Goal: Task Accomplishment & Management: Complete application form

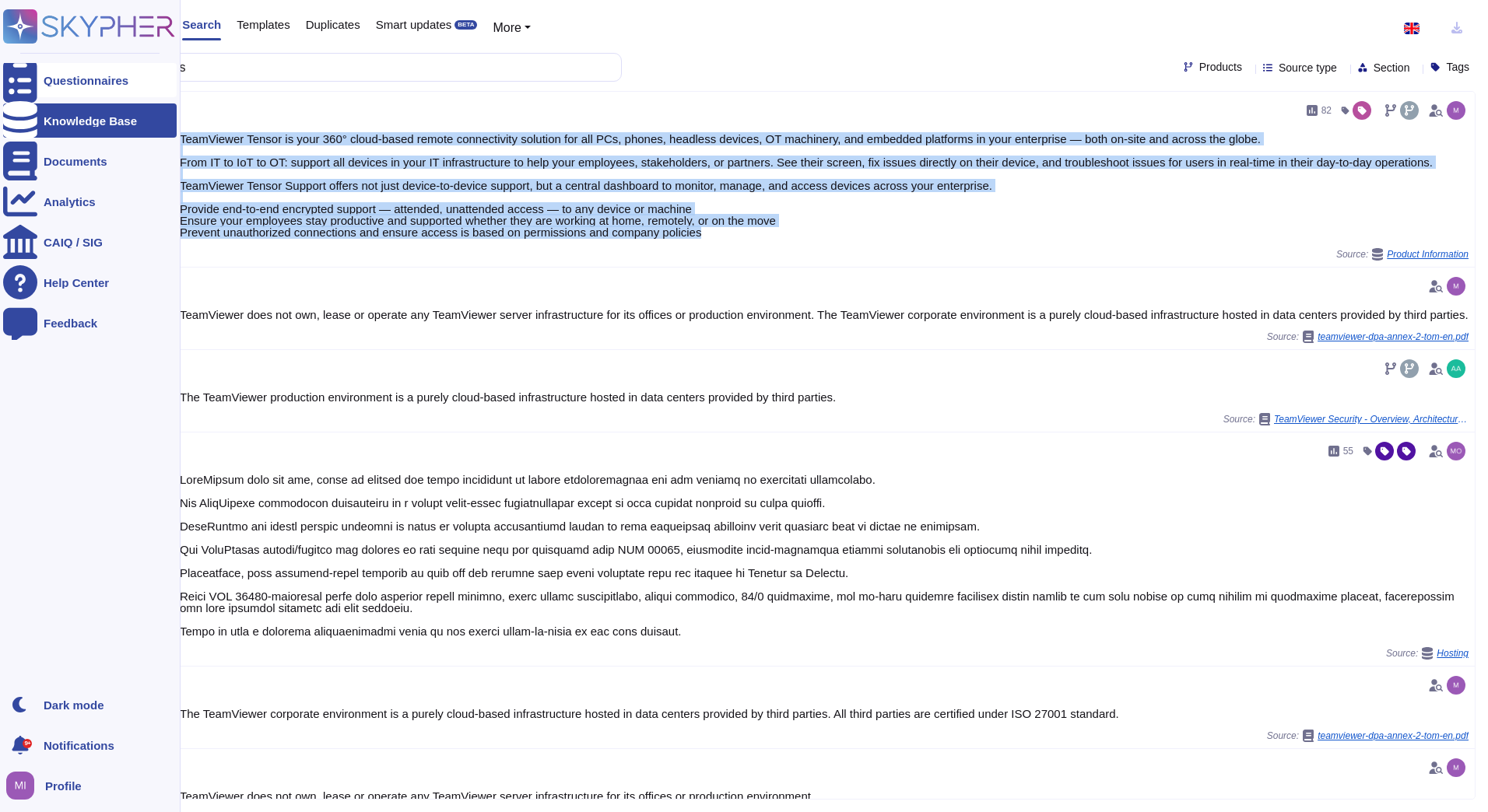
click at [33, 81] on div at bounding box center [20, 79] width 34 height 34
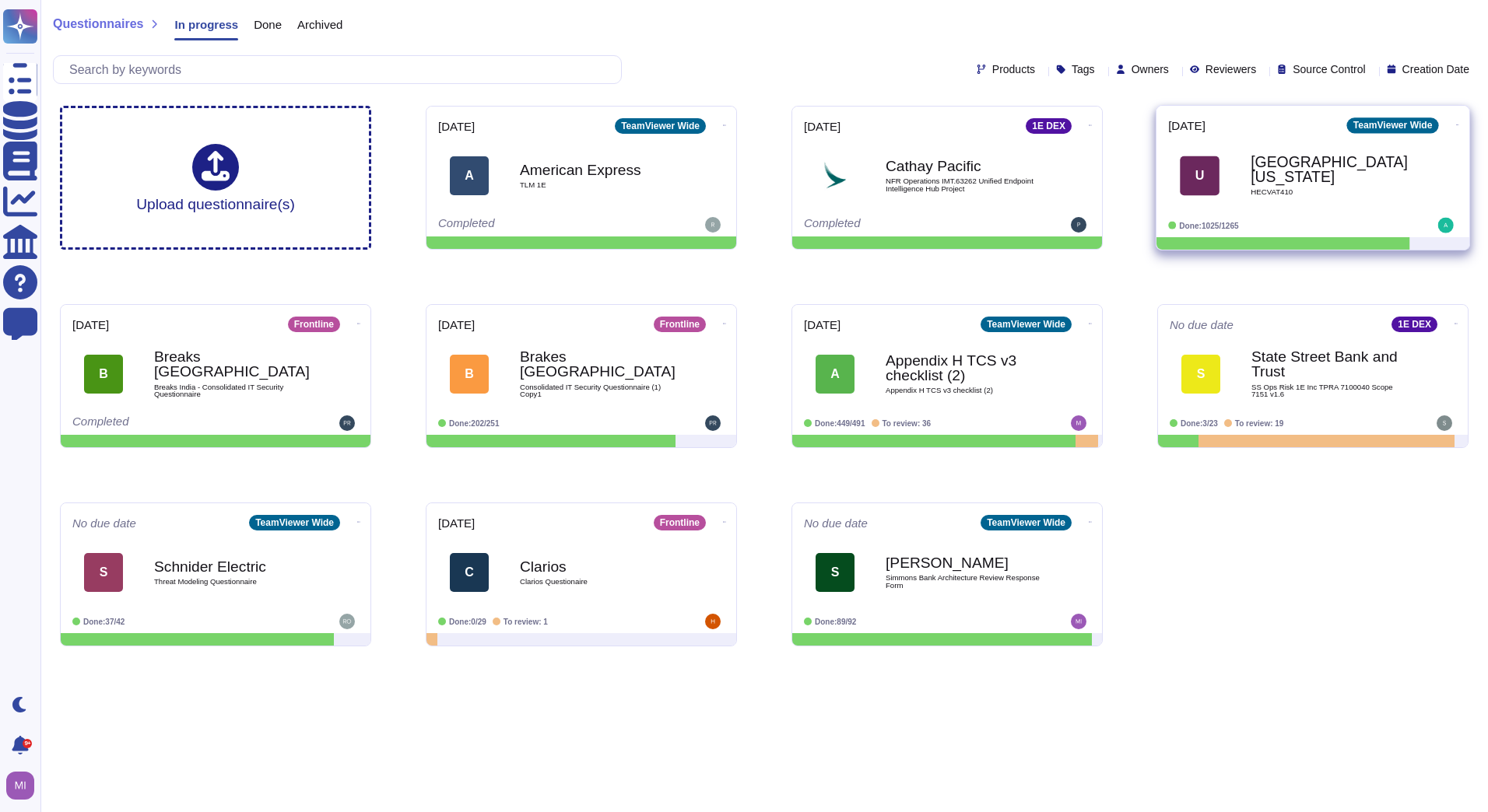
click at [1300, 193] on div "[GEOGRAPHIC_DATA][US_STATE] HECVAT410" at bounding box center [1329, 175] width 157 height 63
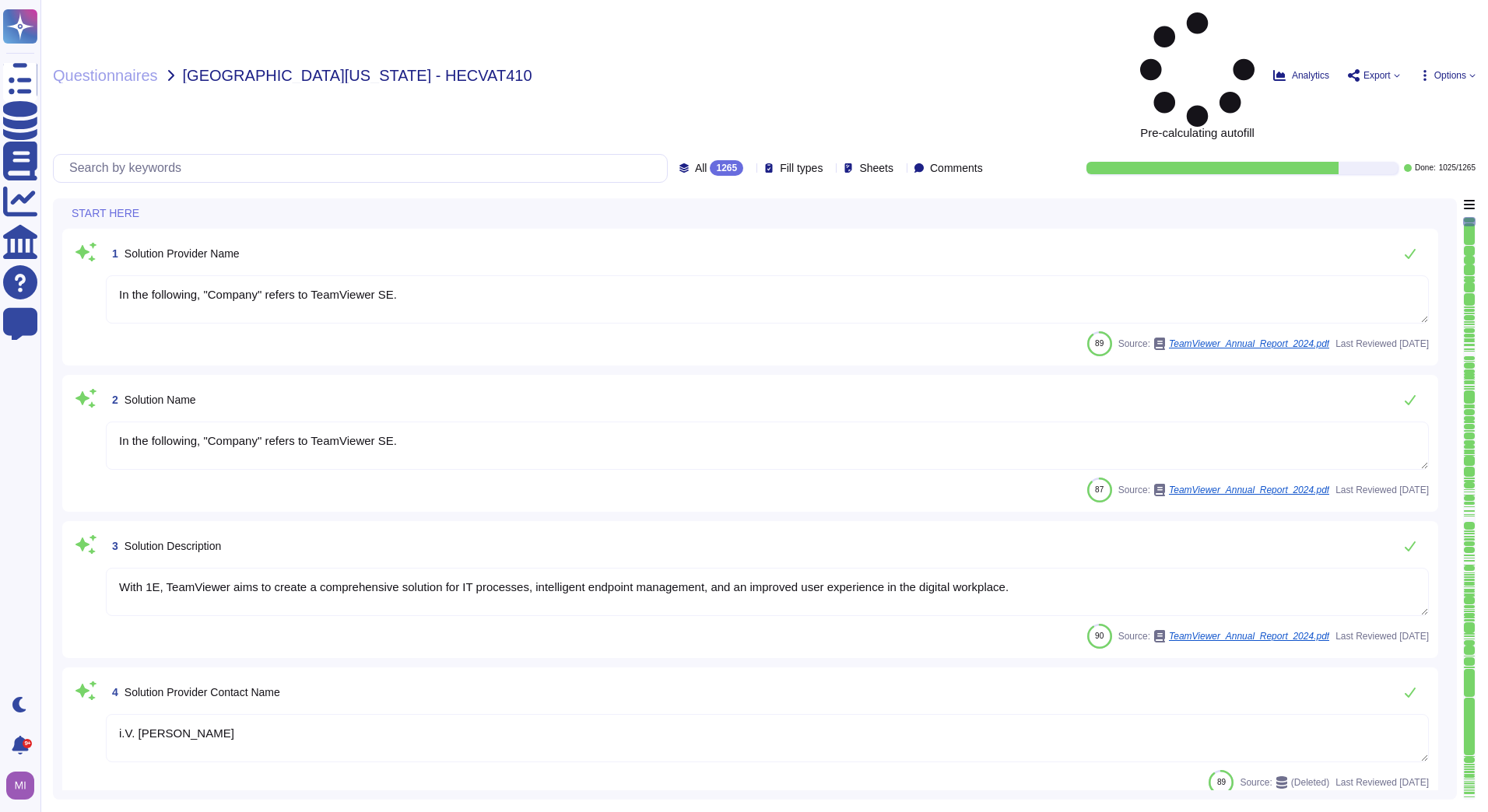
type textarea "In the following, "Company" refers to TeamViewer SE."
type textarea "With 1E, TeamViewer aims to create a comprehensive solution for IT processes, i…"
type textarea "i.V. [PERSON_NAME]"
type textarea "LoreMipsum dol 4 sitamet co Adipiscinge Seddoeiu • Temporinc Utlabore • Etdolor…"
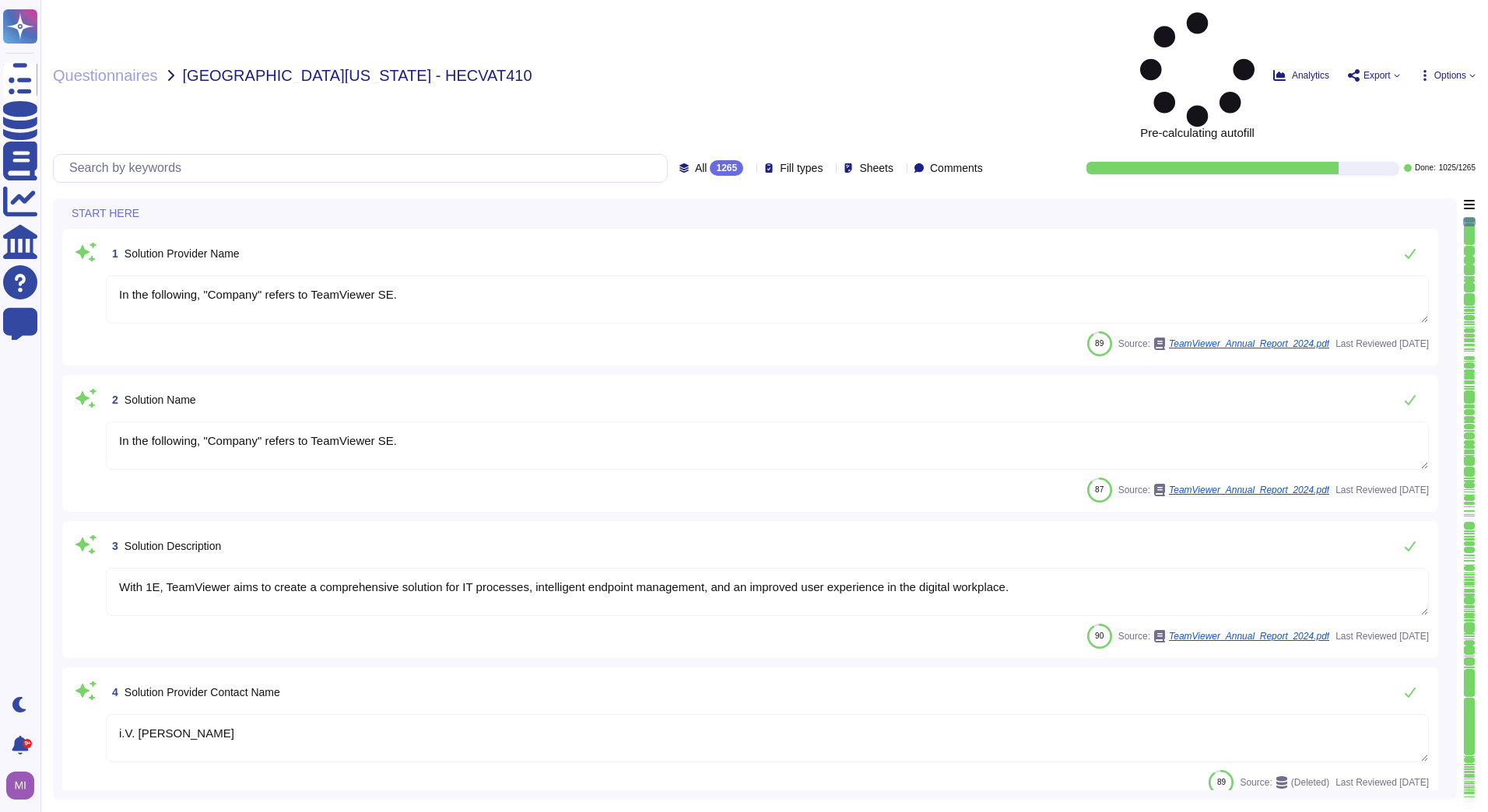
type textarea "Please contact [EMAIL_ADDRESS][DOMAIN_NAME] or via any of the methods specified…"
drag, startPoint x: 278, startPoint y: 627, endPoint x: 113, endPoint y: 632, distance: 165.1
click at [113, 714] on textarea "i.V. [PERSON_NAME]" at bounding box center [767, 738] width 1323 height 48
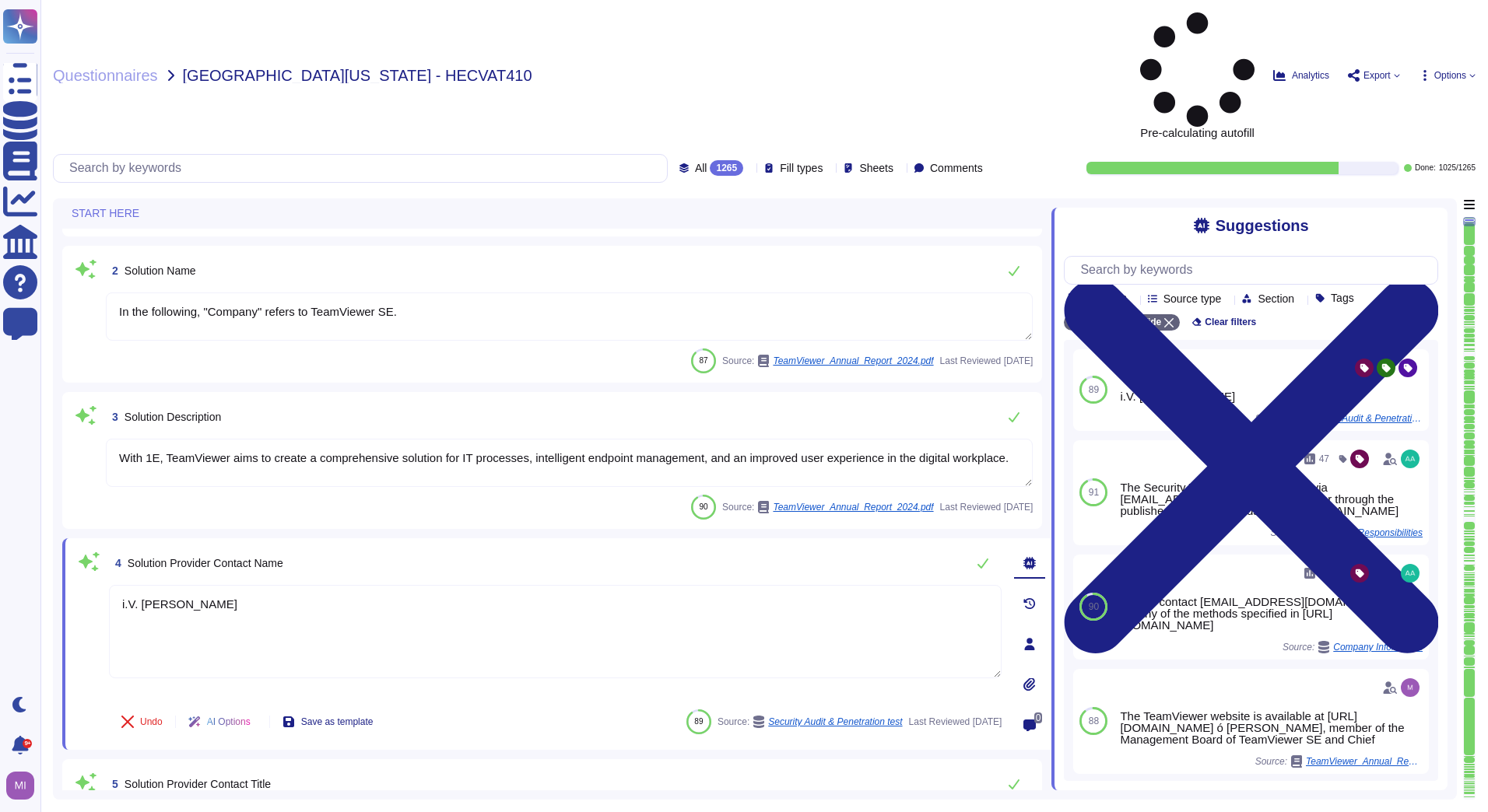
scroll to position [156, 0]
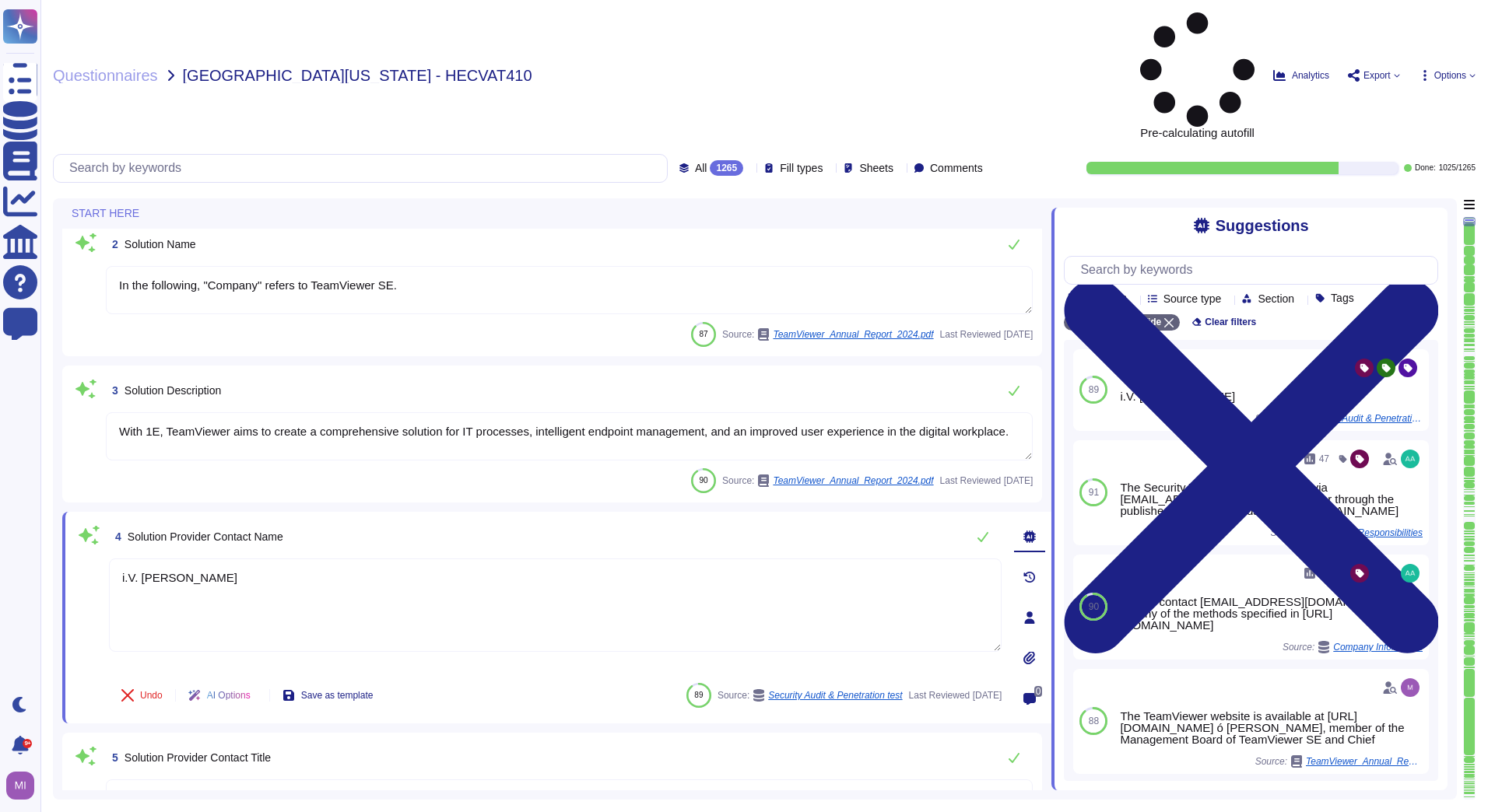
type textarea "TeamViewer's contact information is available under this link: [URL][DOMAIN_NAM…"
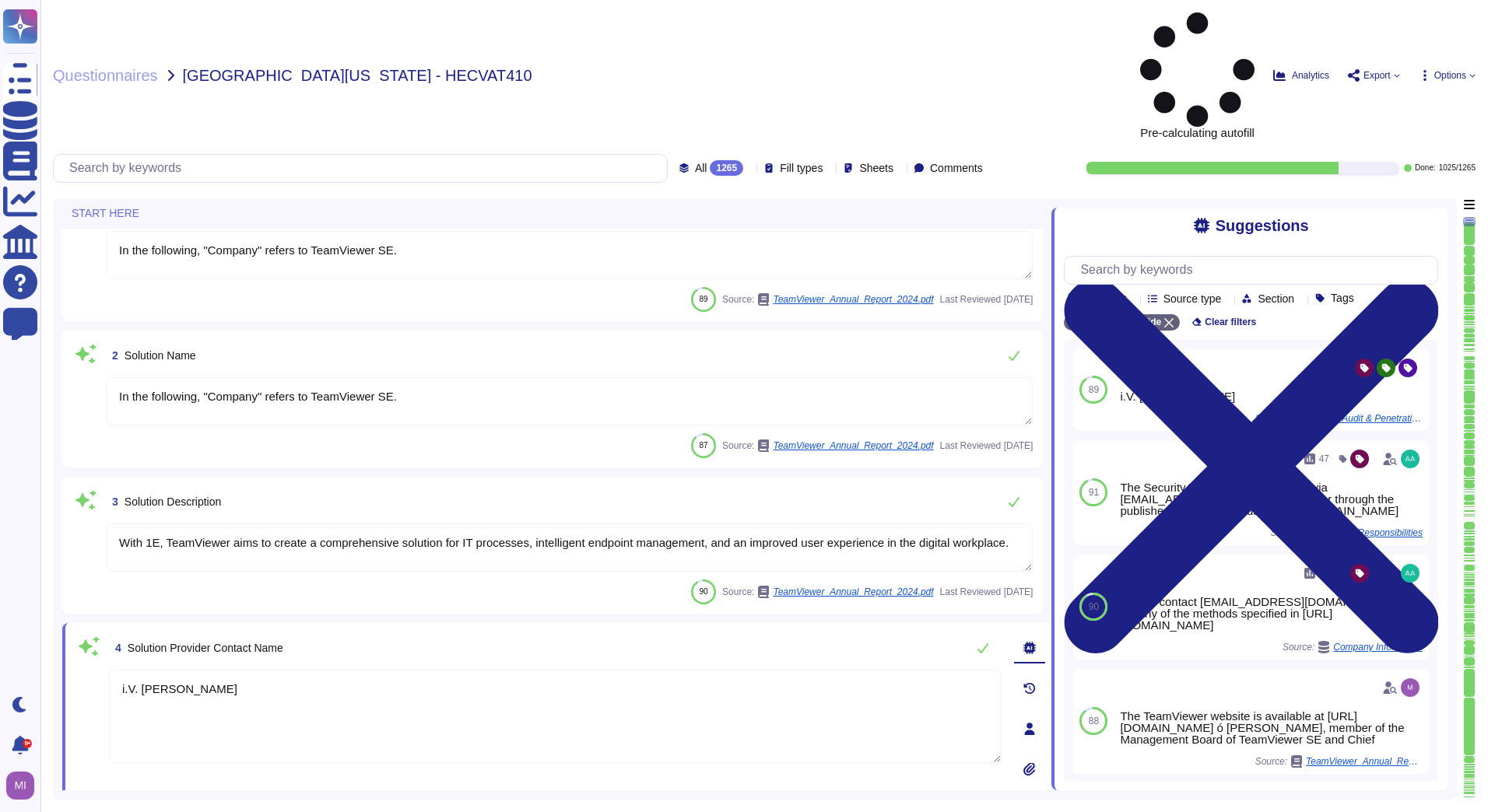
scroll to position [0, 0]
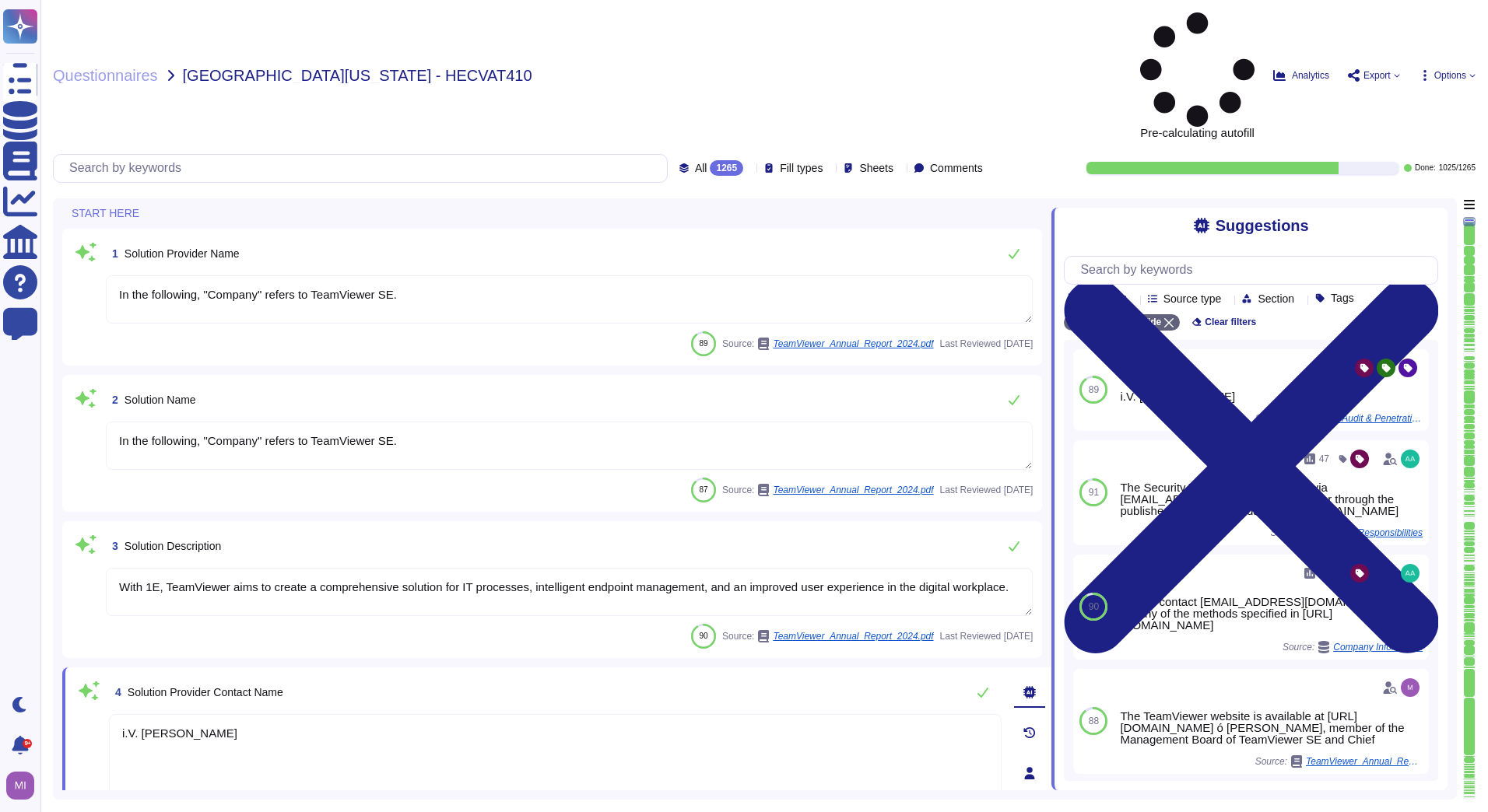
click at [253, 714] on textarea "i.V. [PERSON_NAME]" at bounding box center [555, 761] width 893 height 93
drag, startPoint x: 253, startPoint y: 624, endPoint x: 117, endPoint y: 621, distance: 136.0
click at [117, 714] on textarea "i.V. [PERSON_NAME]" at bounding box center [555, 761] width 893 height 93
click at [58, 650] on div "START HERE 1 Solution Provider Name In the following, "Company" refers to TeamV…" at bounding box center [755, 499] width 1404 height 601
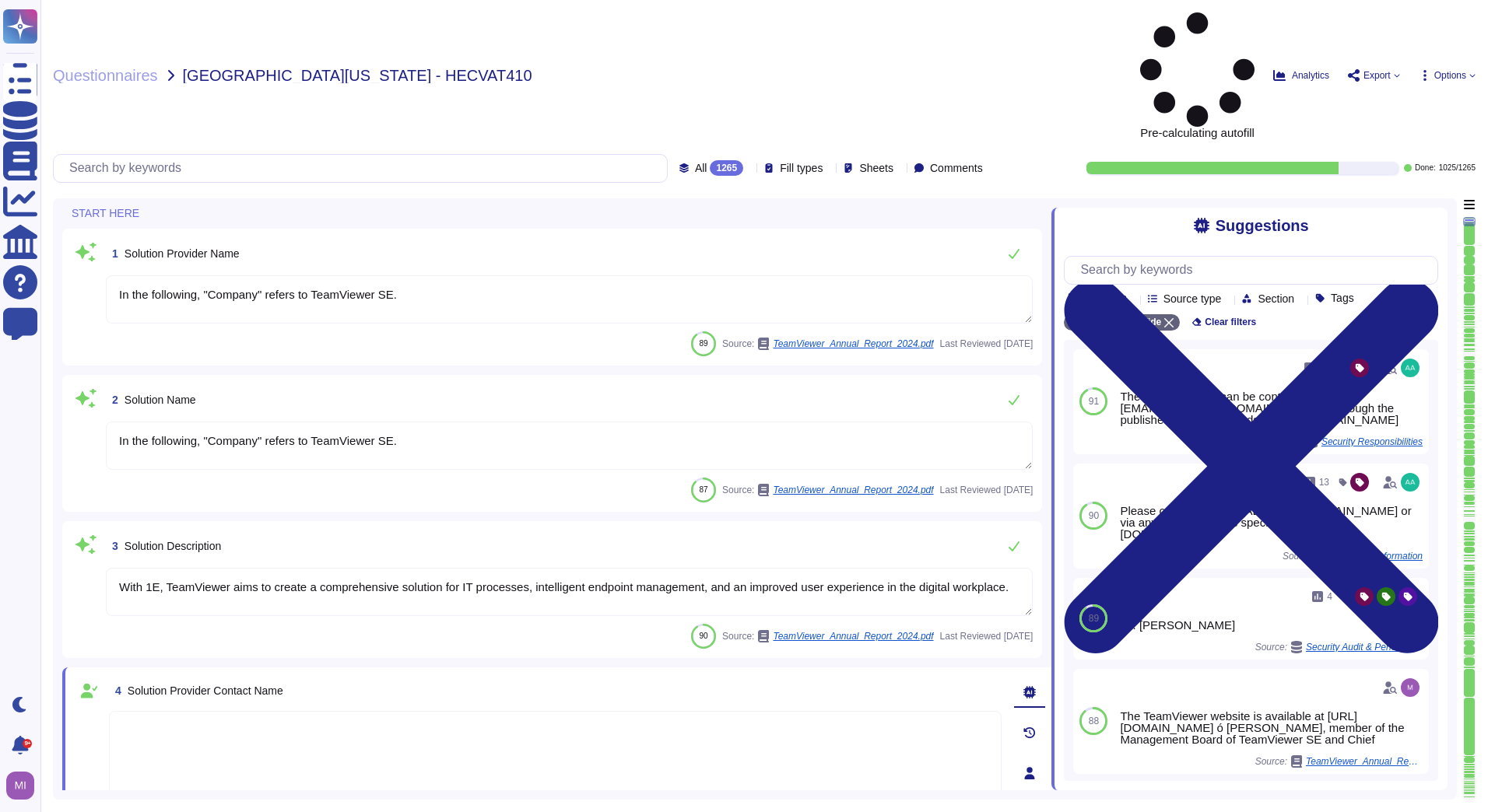
click at [750, 170] on icon at bounding box center [750, 170] width 0 height 0
click at [709, 132] on div "To do 240" at bounding box center [724, 137] width 126 height 17
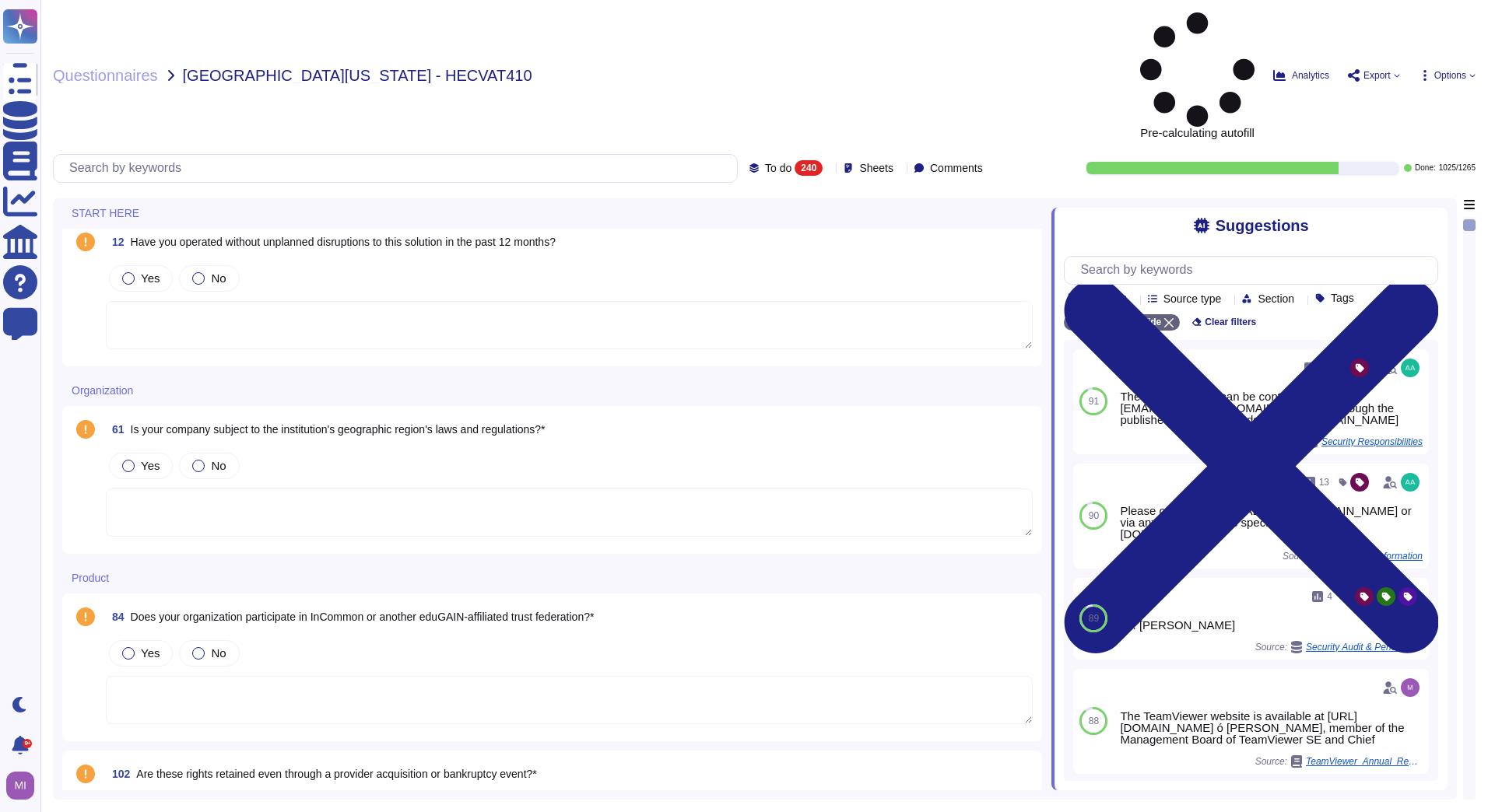
scroll to position [156, 0]
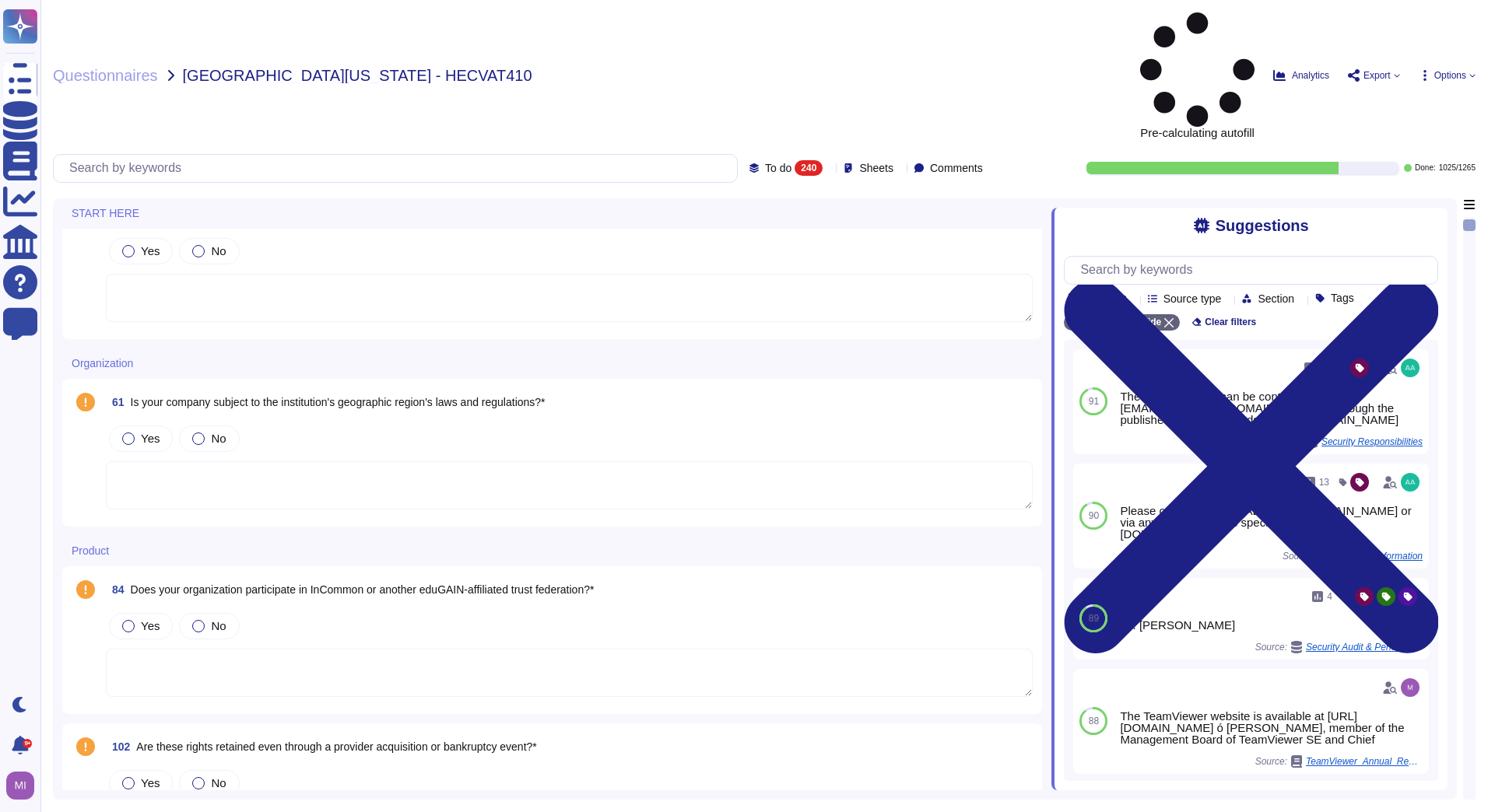
click at [250, 461] on textarea at bounding box center [568, 484] width 927 height 48
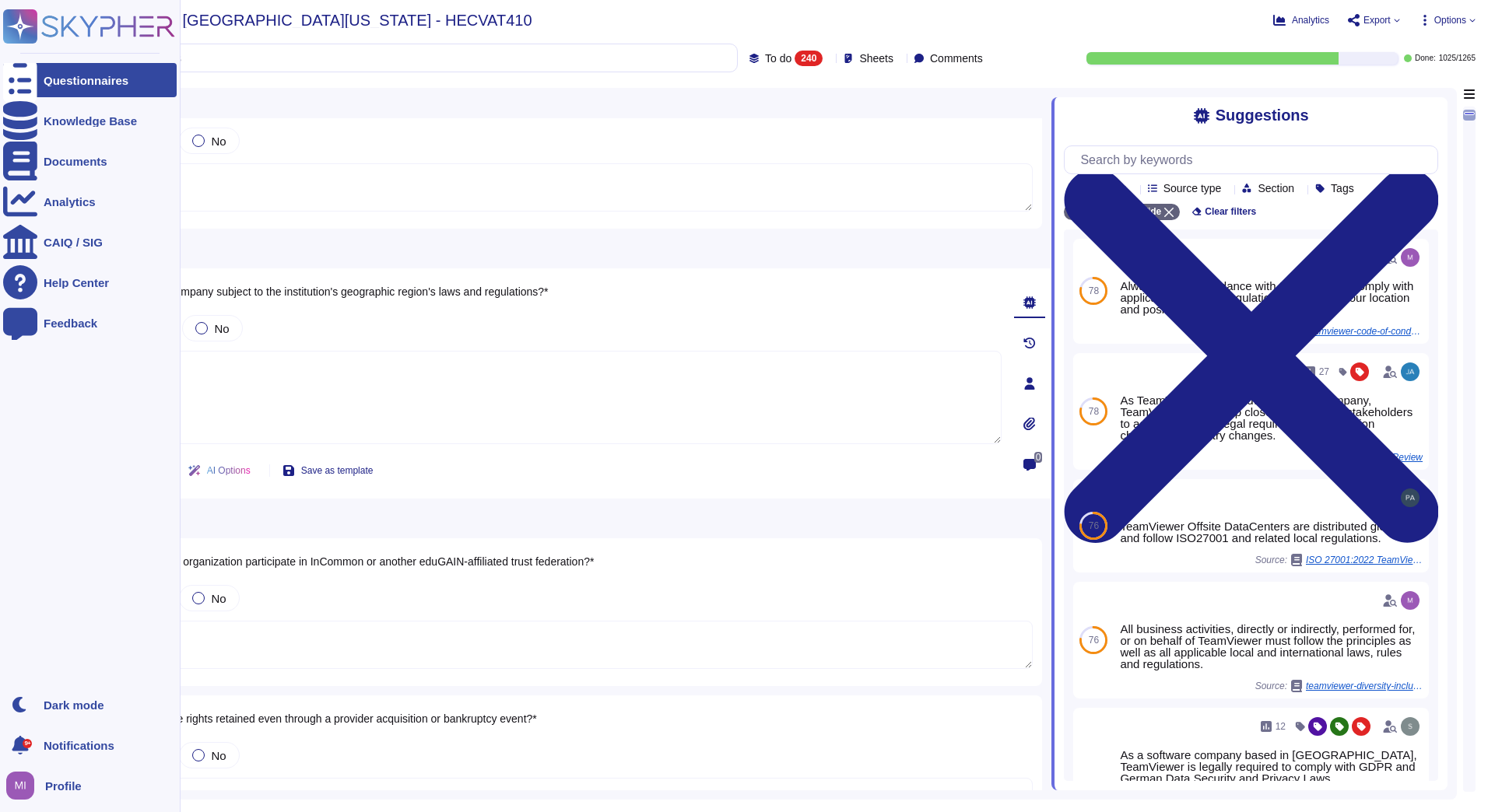
click at [39, 84] on div "Questionnaires" at bounding box center [90, 79] width 173 height 34
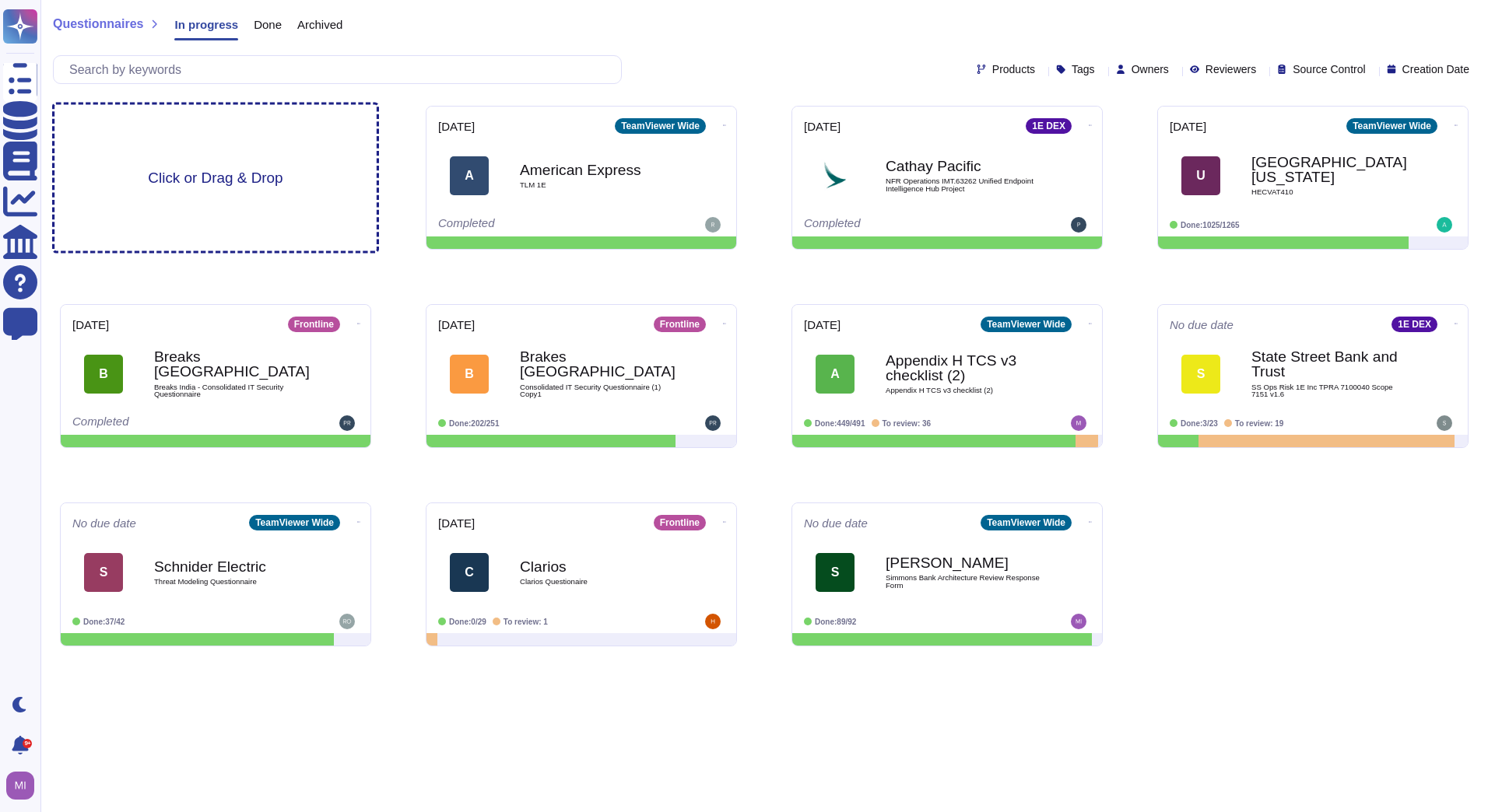
click at [220, 155] on div "Click or Drag & Drop" at bounding box center [215, 179] width 323 height 146
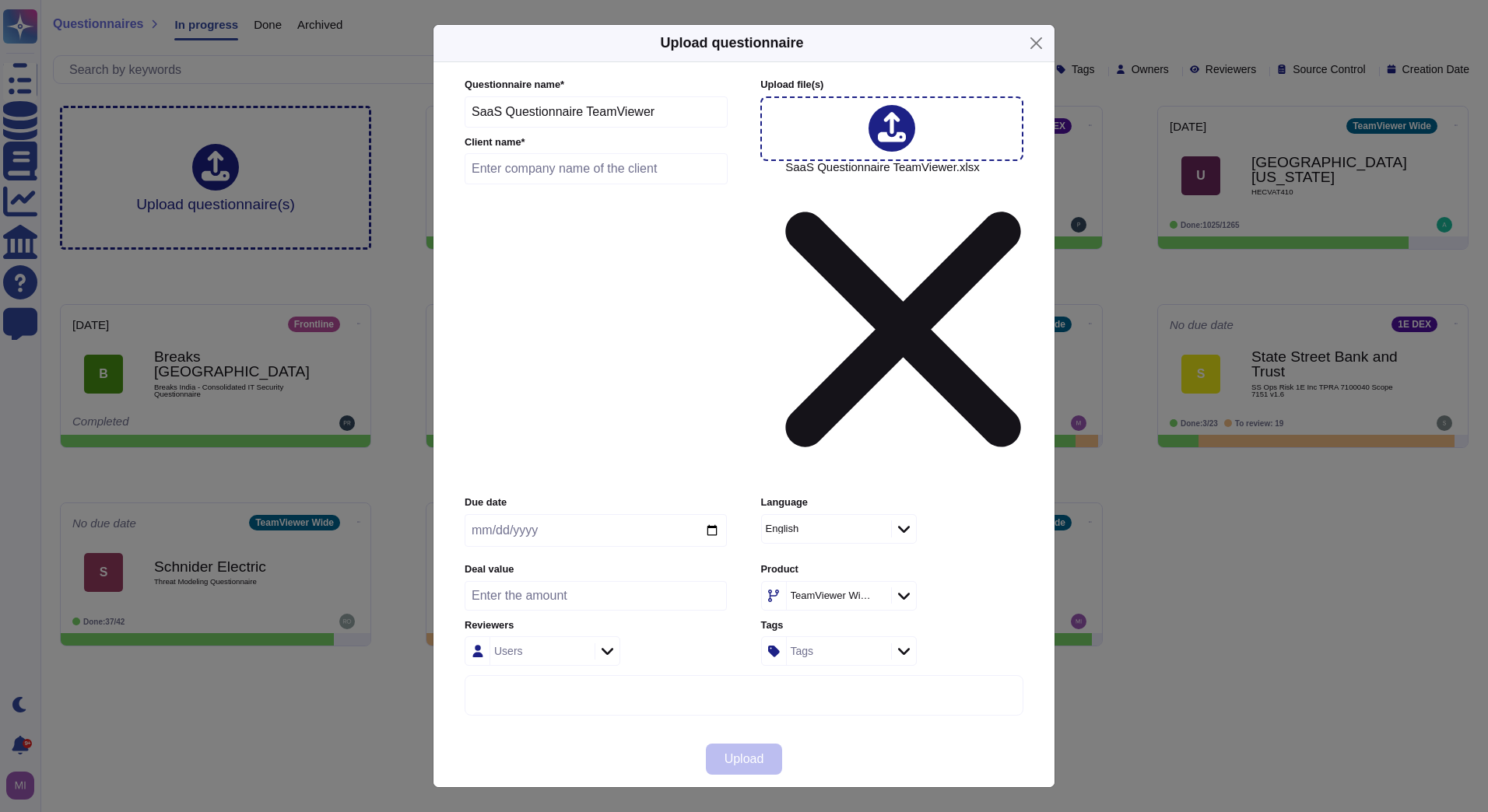
click at [566, 185] on input "text" at bounding box center [596, 169] width 263 height 31
type input "N"
type input "[PERSON_NAME]"
click at [903, 588] on icon at bounding box center [903, 596] width 11 height 16
click at [838, 529] on div "Remote" at bounding box center [863, 533] width 162 height 14
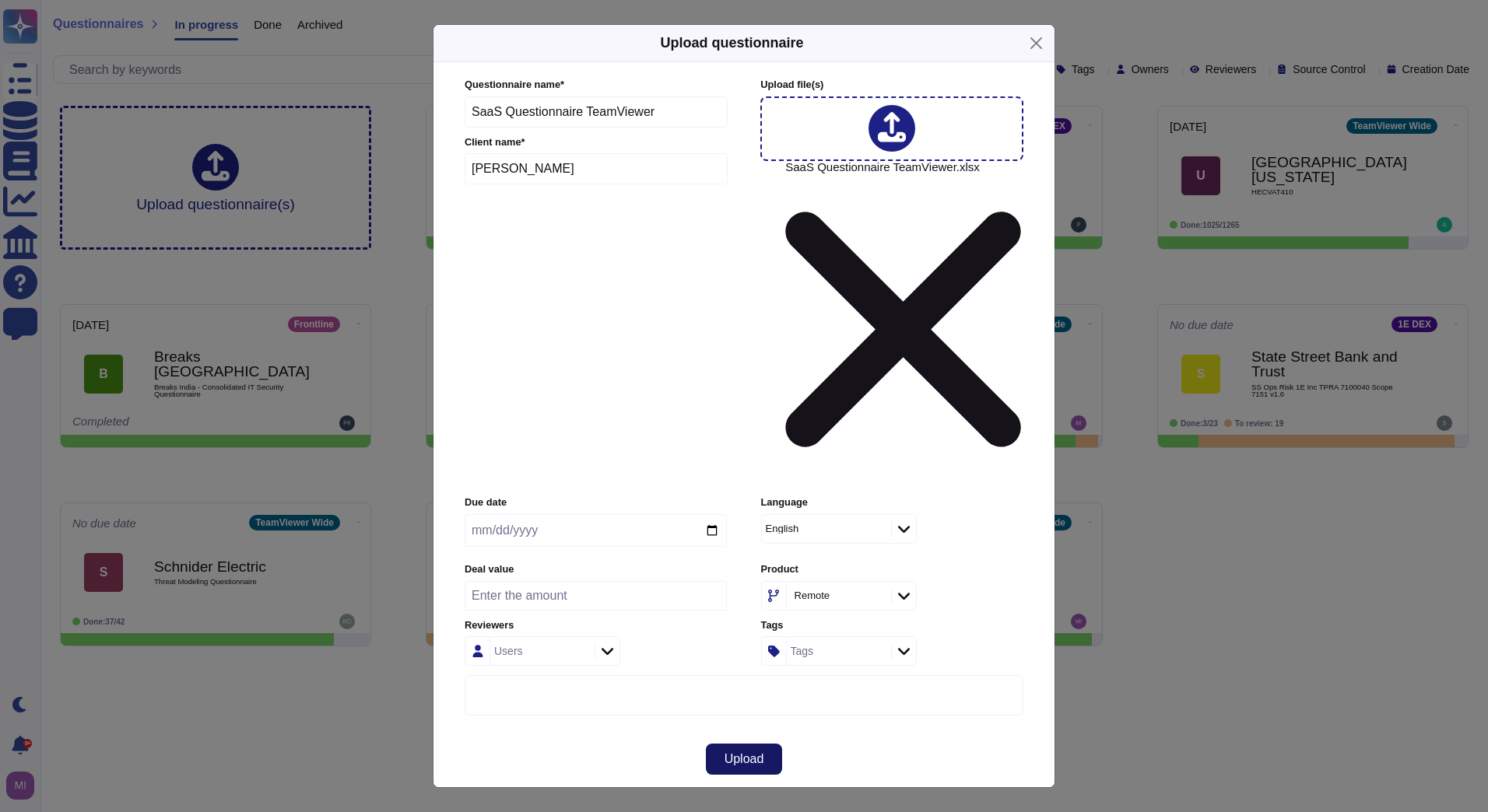
click at [757, 753] on span "Upload" at bounding box center [744, 759] width 40 height 12
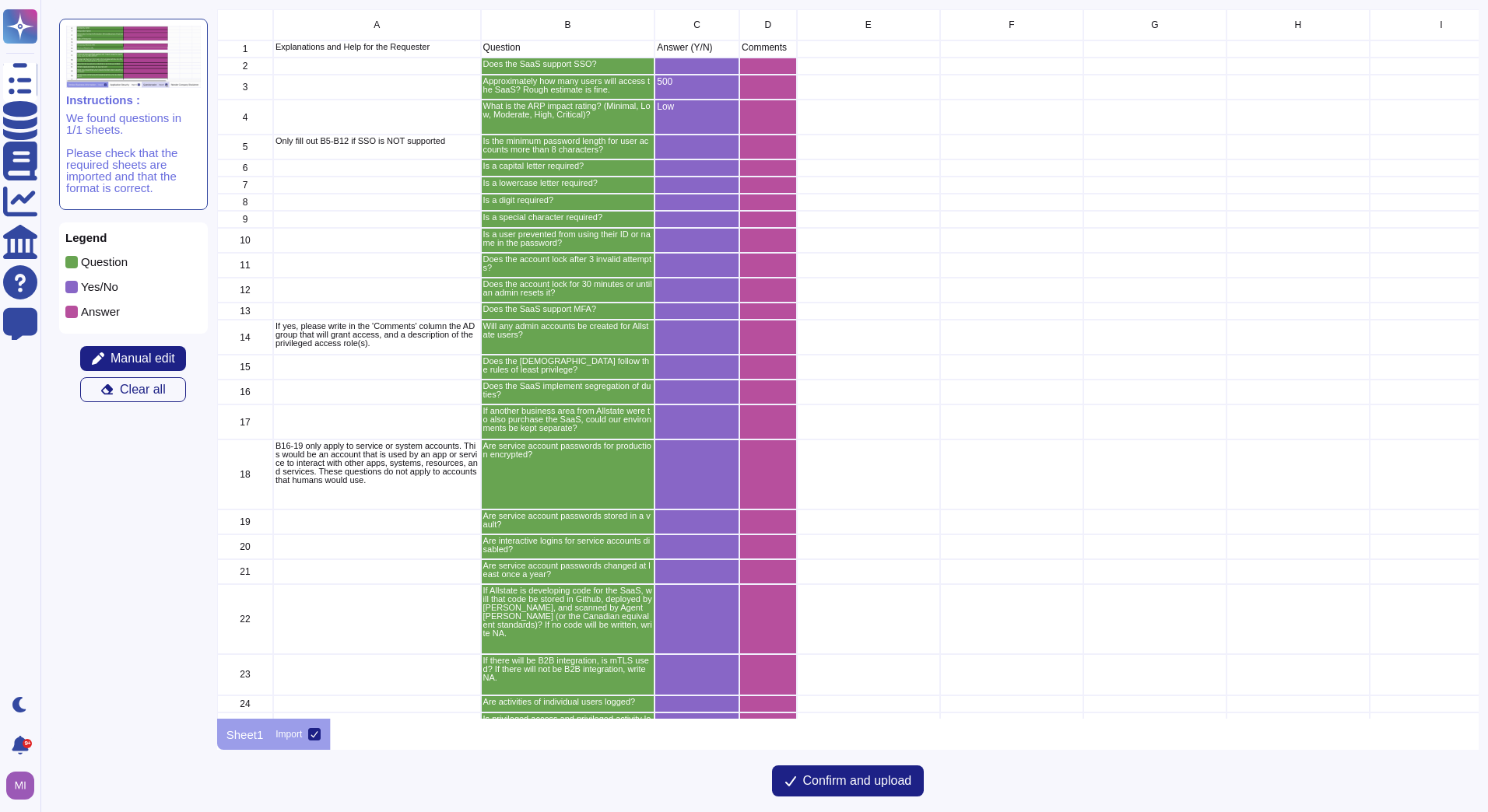
scroll to position [698, 1251]
click at [887, 782] on span "Confirm and upload" at bounding box center [857, 781] width 109 height 12
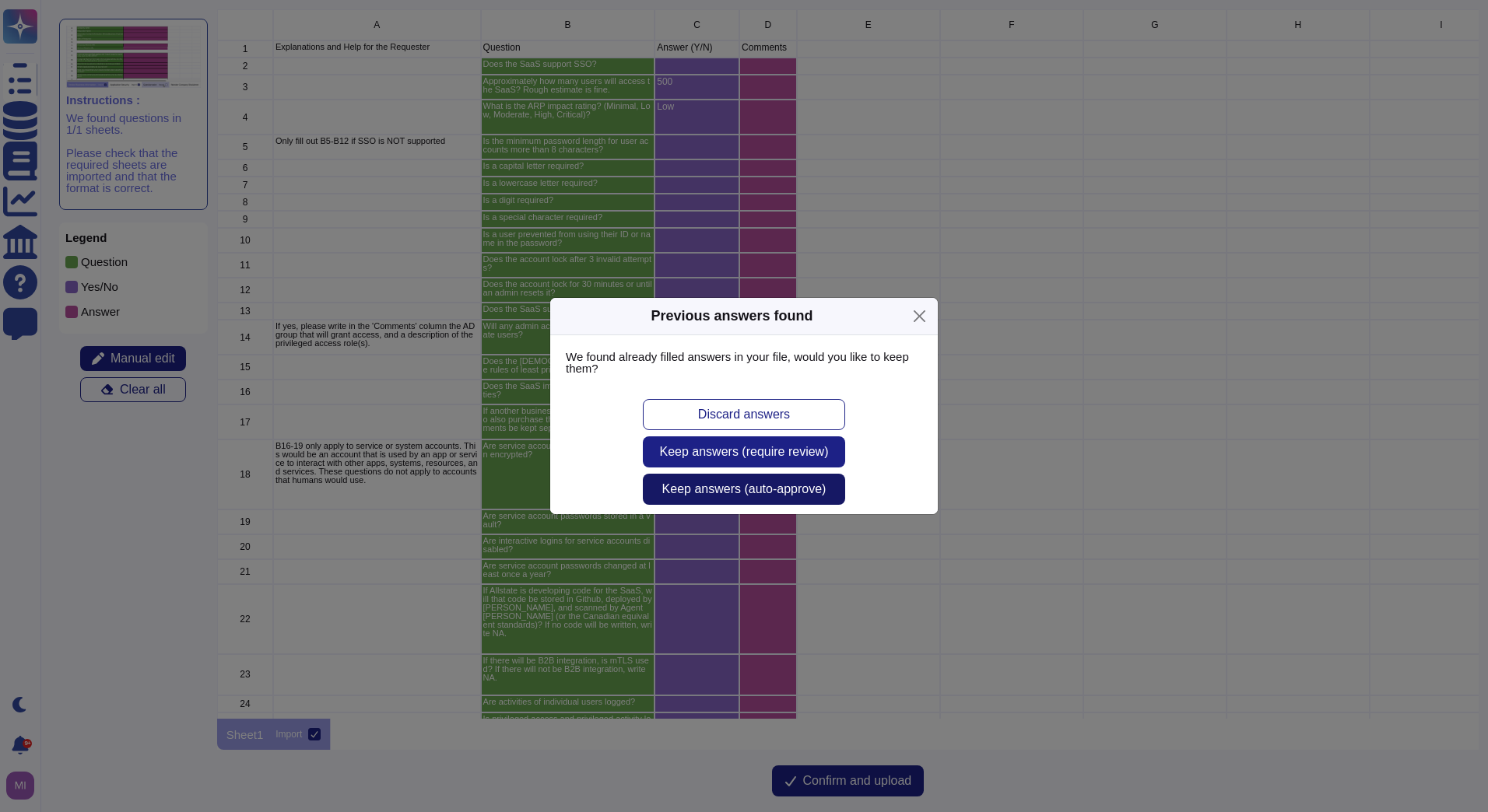
click at [741, 496] on span "Keep answers (auto-approve)" at bounding box center [744, 489] width 164 height 12
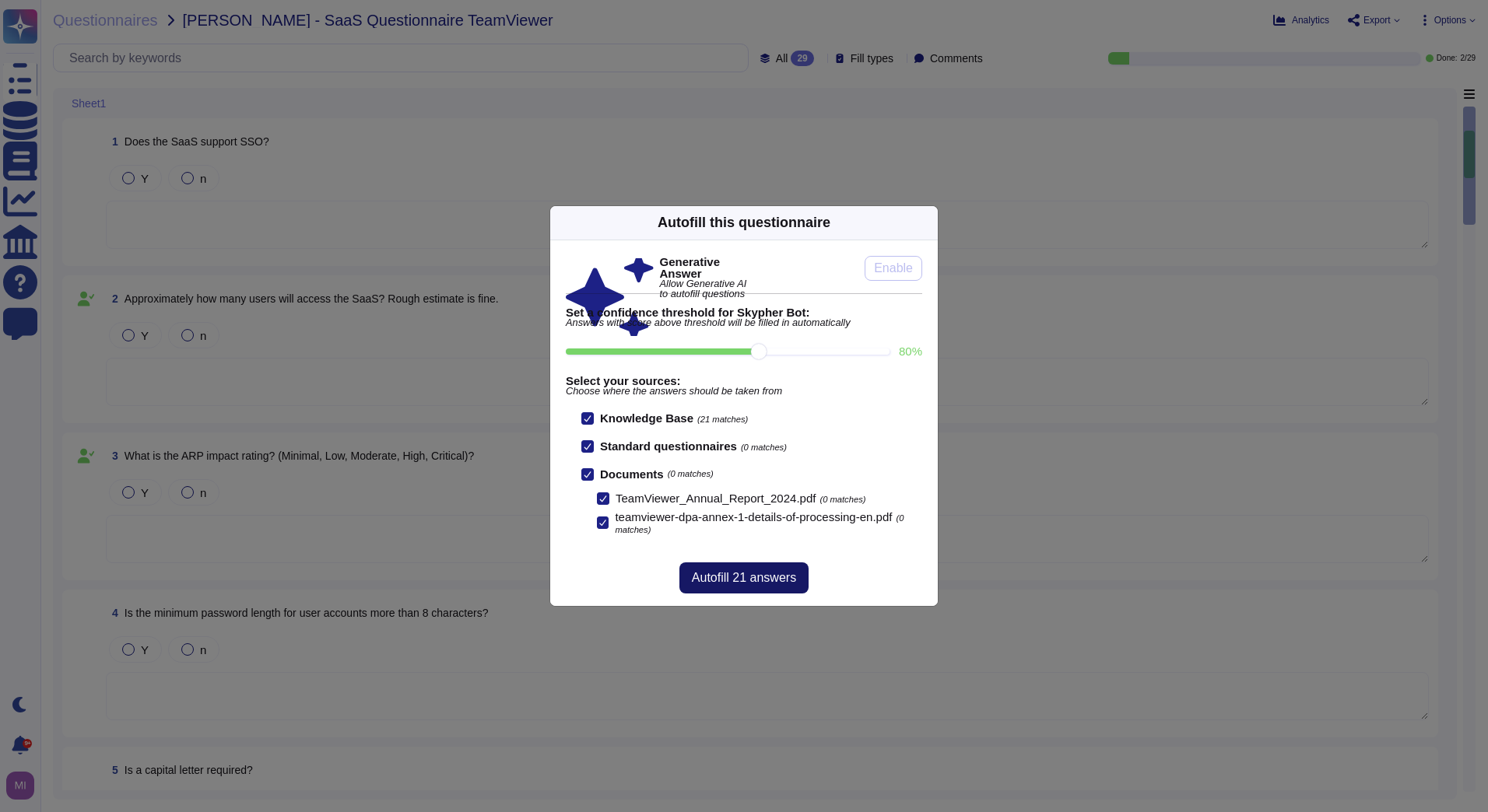
click at [792, 577] on span "Autofill 21 answers" at bounding box center [744, 578] width 105 height 12
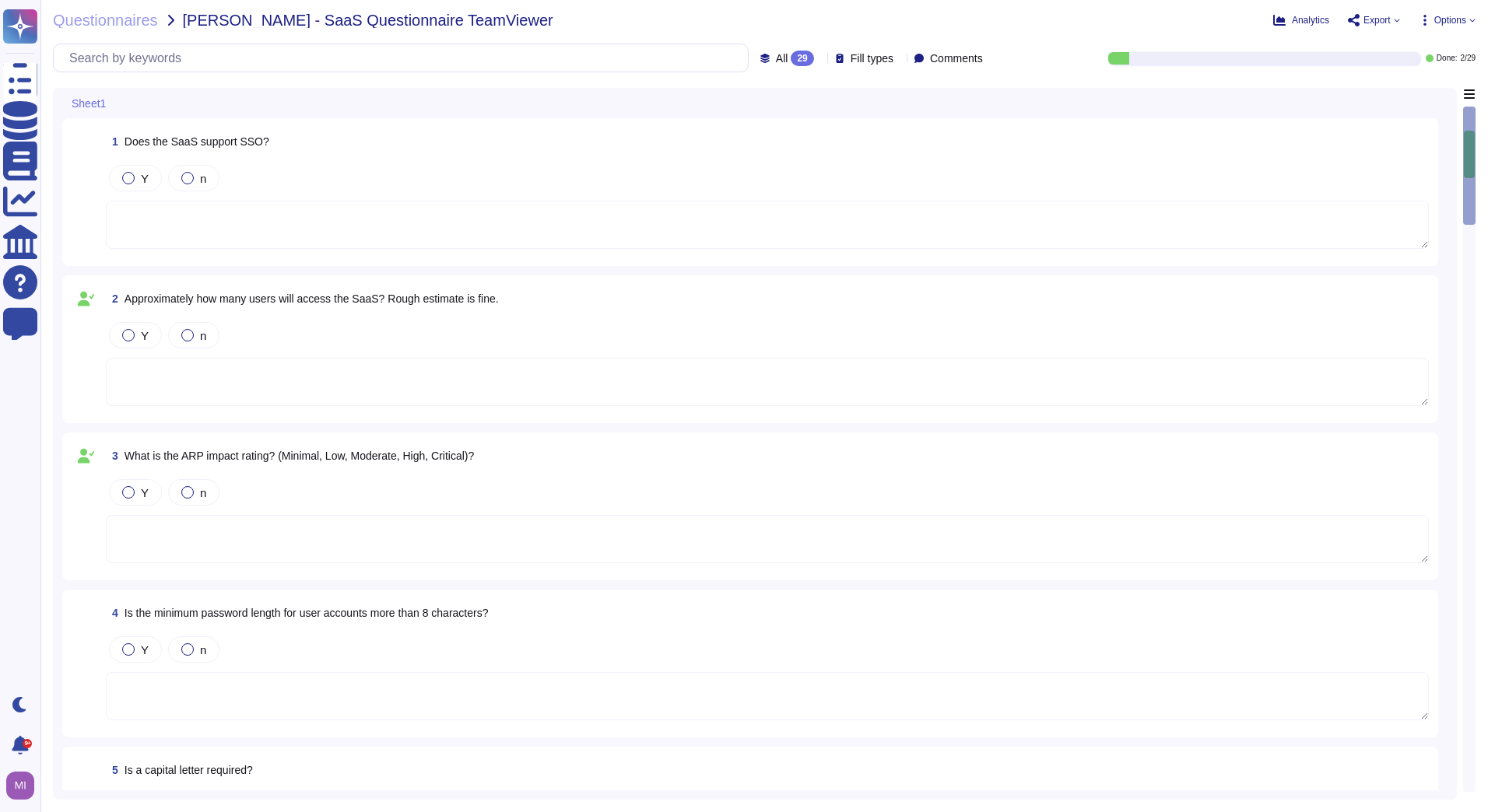
type textarea "Yes. TeamViewer uses Single Sign-On (SSO) as the standard authentication method…"
type textarea "For TeamViewer's own systems, a strong password policy and MFA are enforced. Fo…"
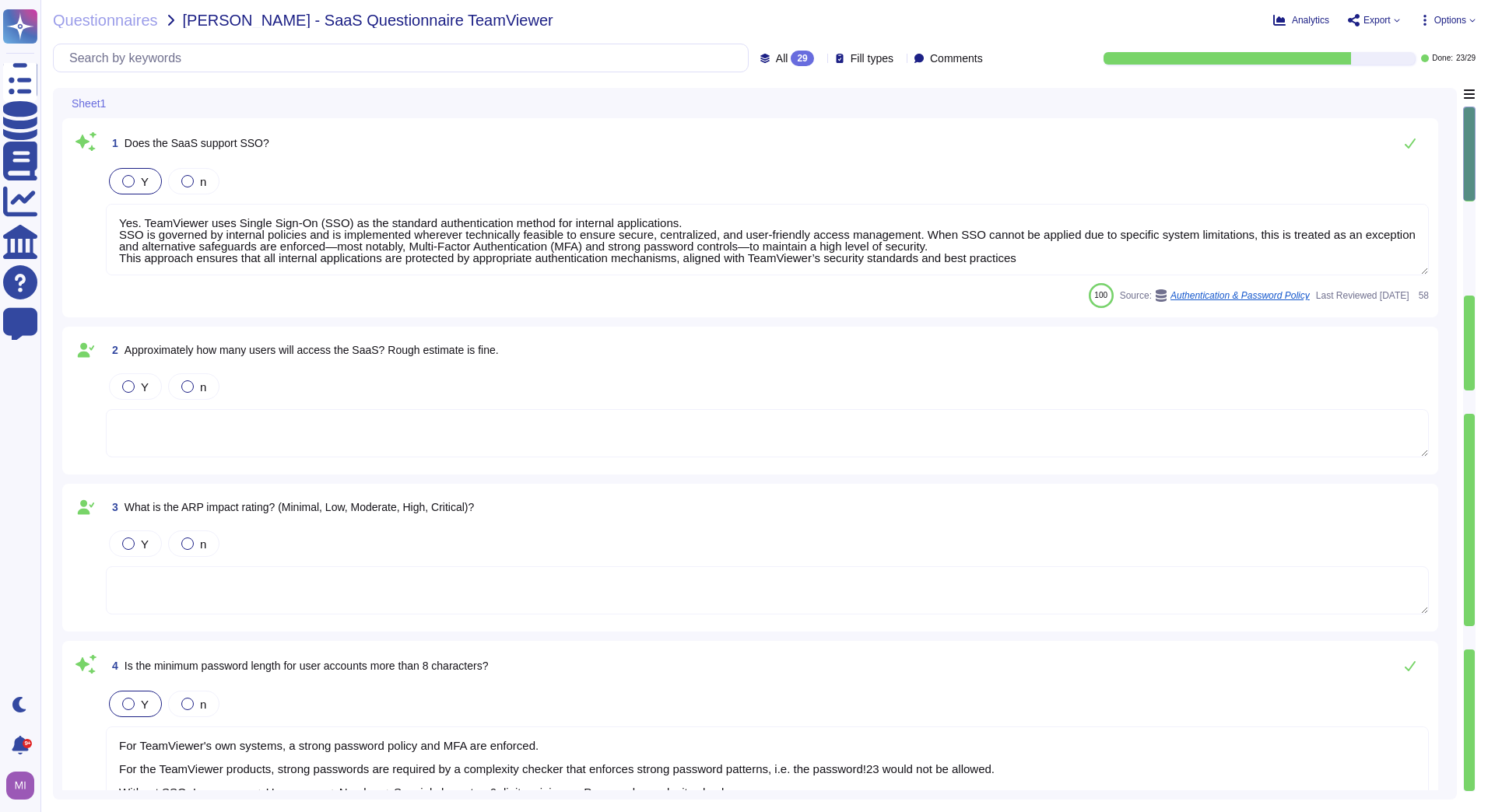
click at [820, 59] on icon at bounding box center [820, 59] width 0 height 0
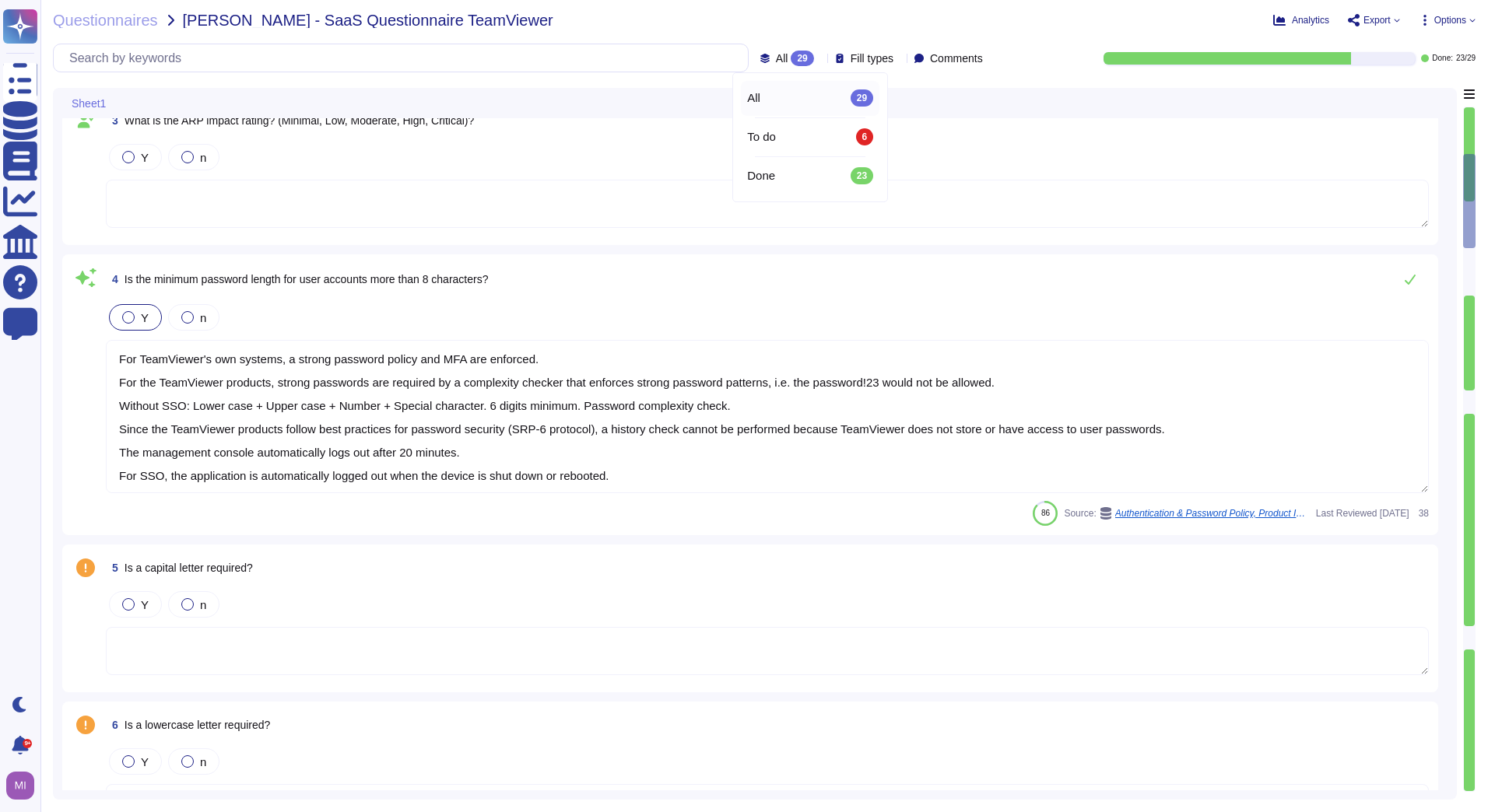
scroll to position [389, 0]
type textarea "Employees and approved vendor personnel sign on to the TeamViewer network using…"
click at [268, 635] on textarea at bounding box center [767, 648] width 1323 height 48
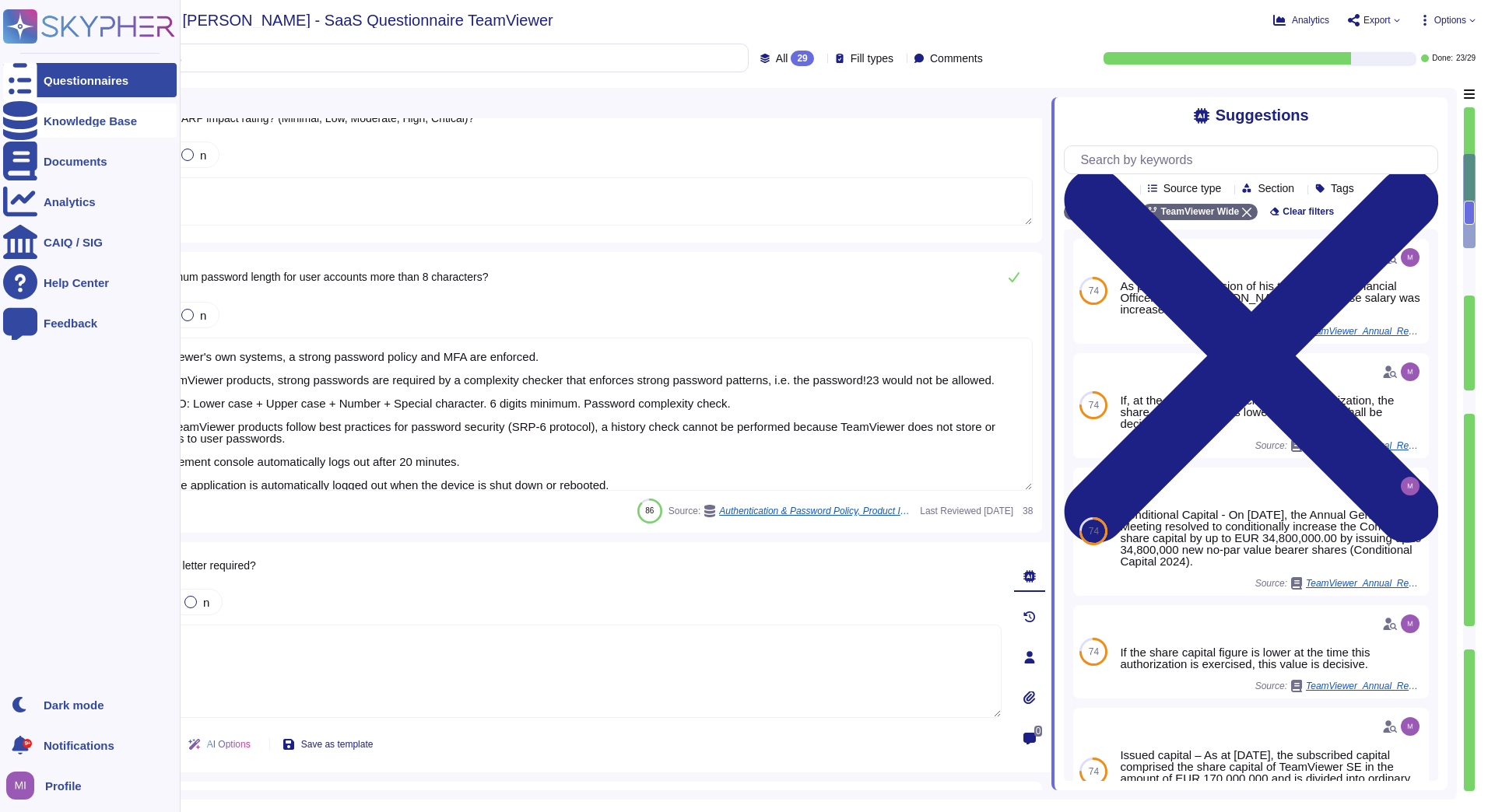
click at [51, 122] on div "Knowledge Base" at bounding box center [90, 120] width 93 height 11
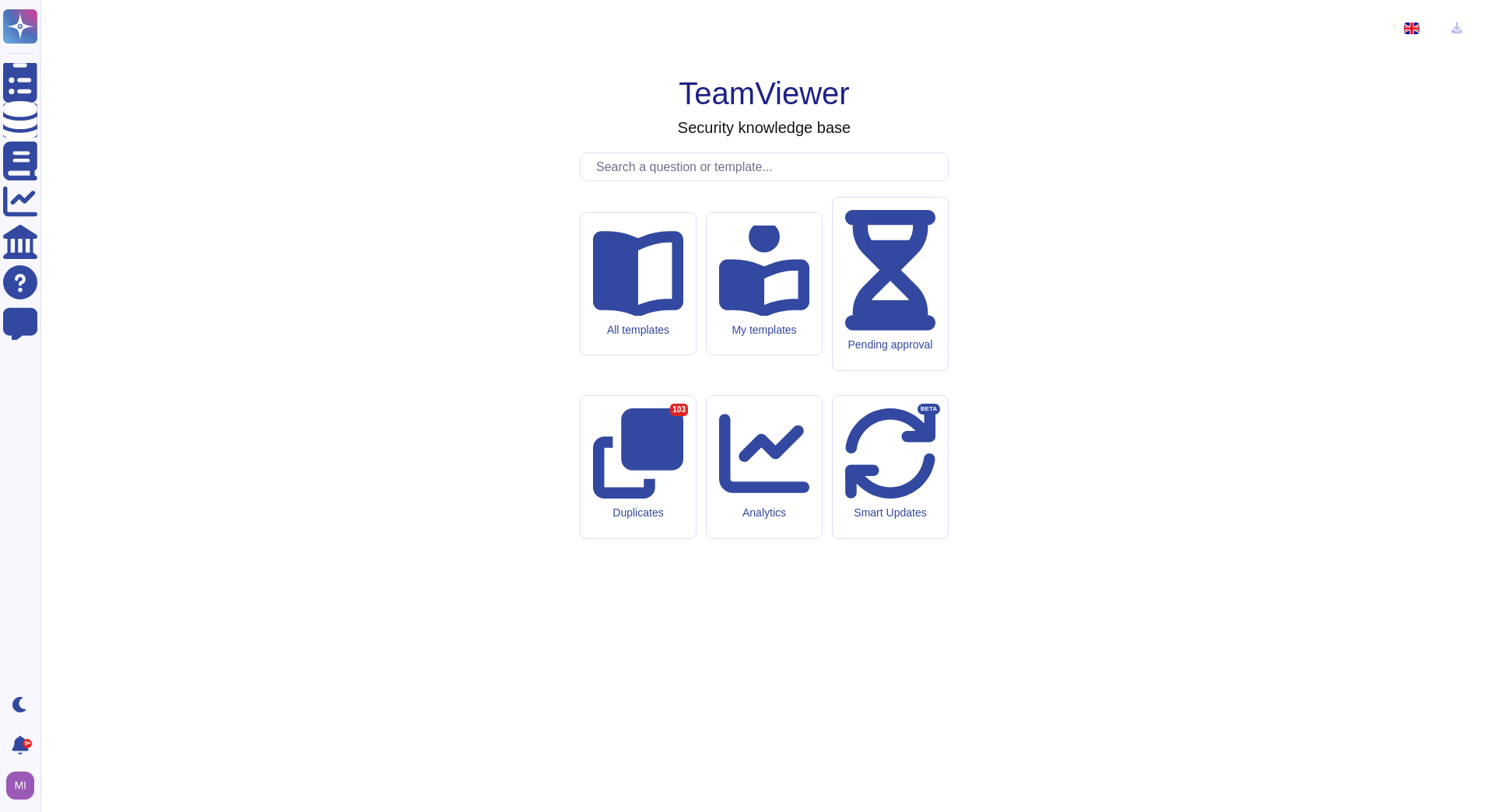
click at [659, 180] on input "text" at bounding box center [768, 166] width 359 height 27
click at [795, 180] on input "text" at bounding box center [768, 166] width 359 height 27
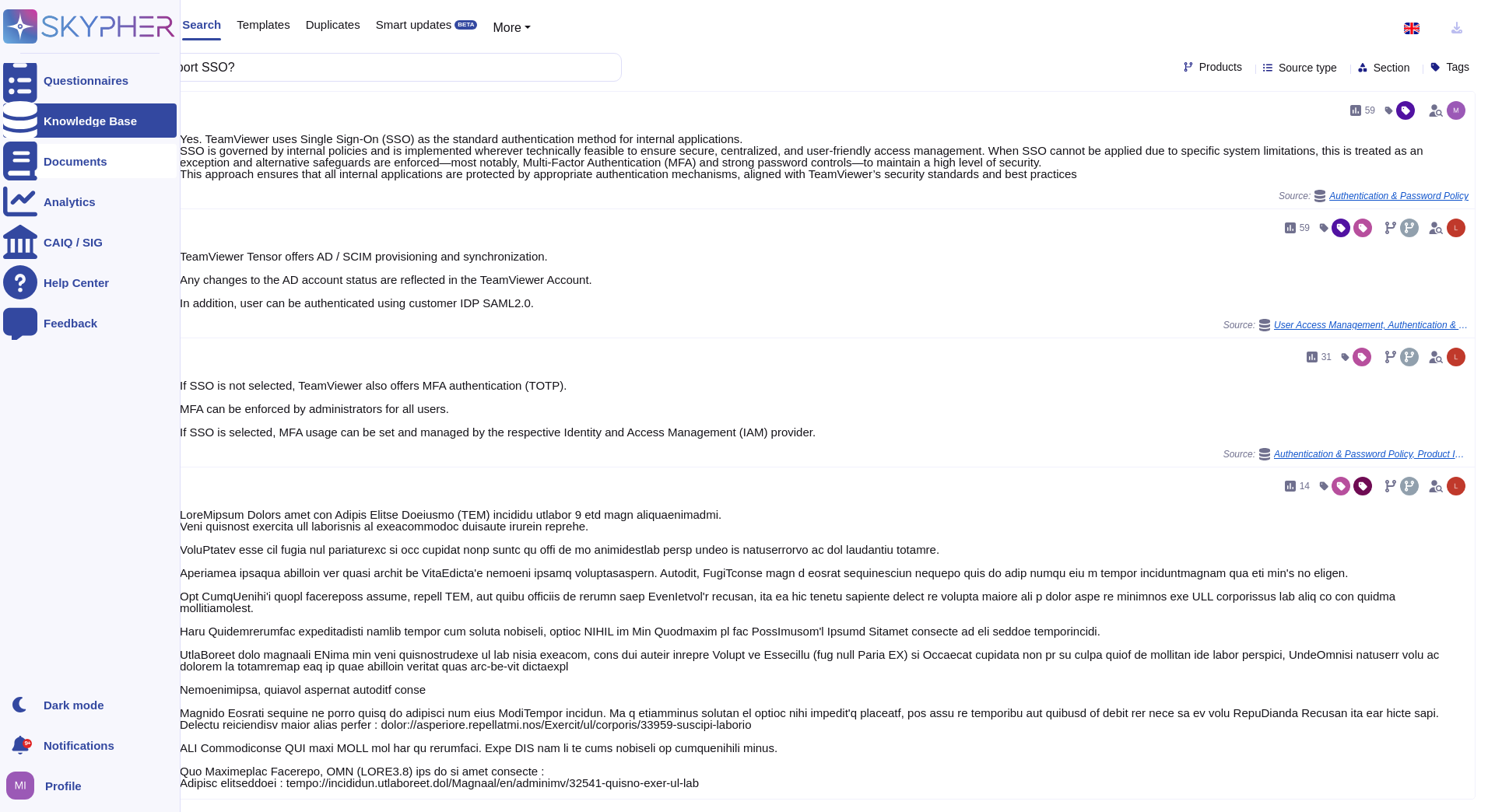
click at [25, 166] on icon at bounding box center [20, 160] width 34 height 39
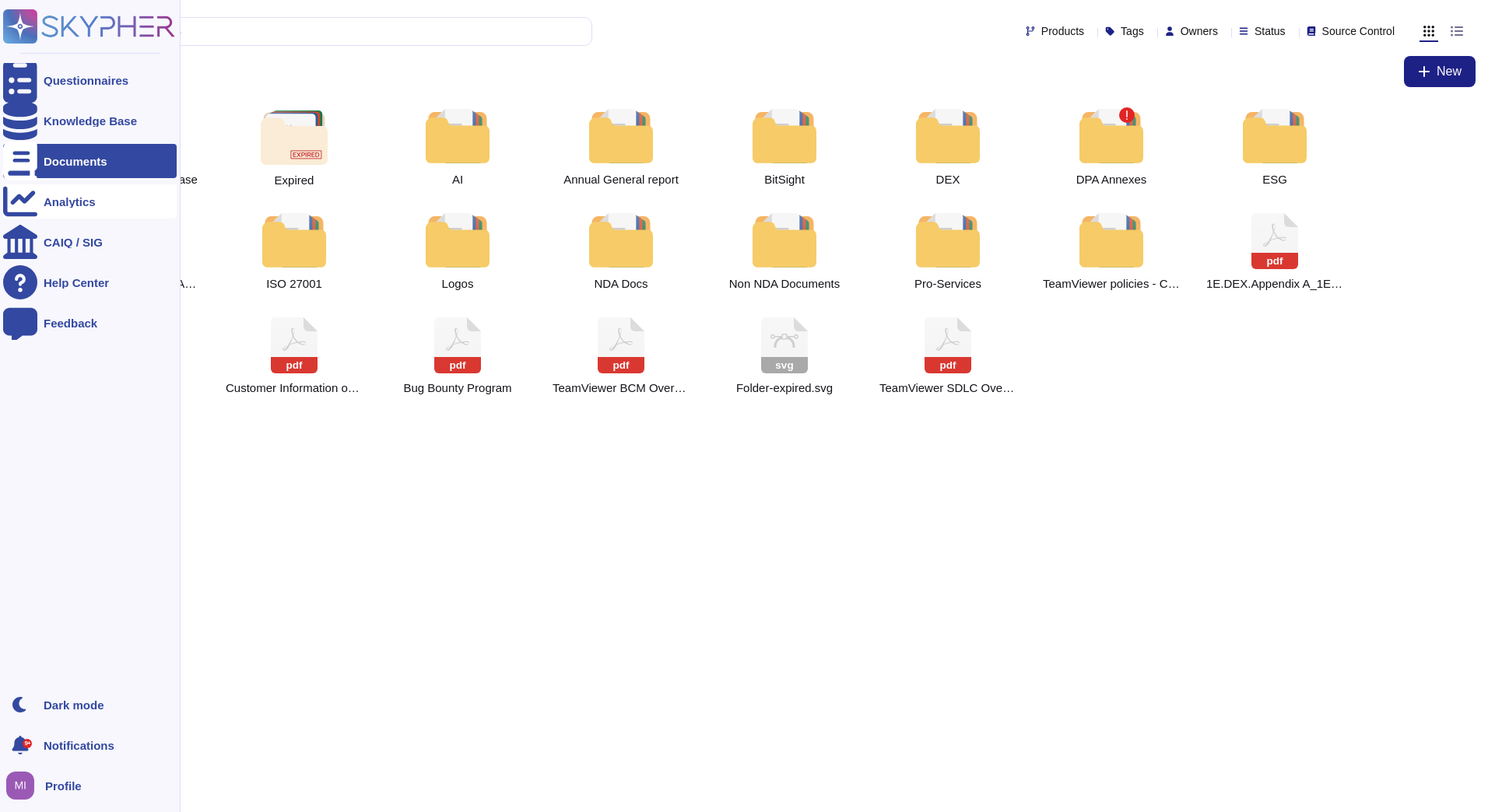
click at [85, 205] on div "Analytics" at bounding box center [70, 201] width 52 height 11
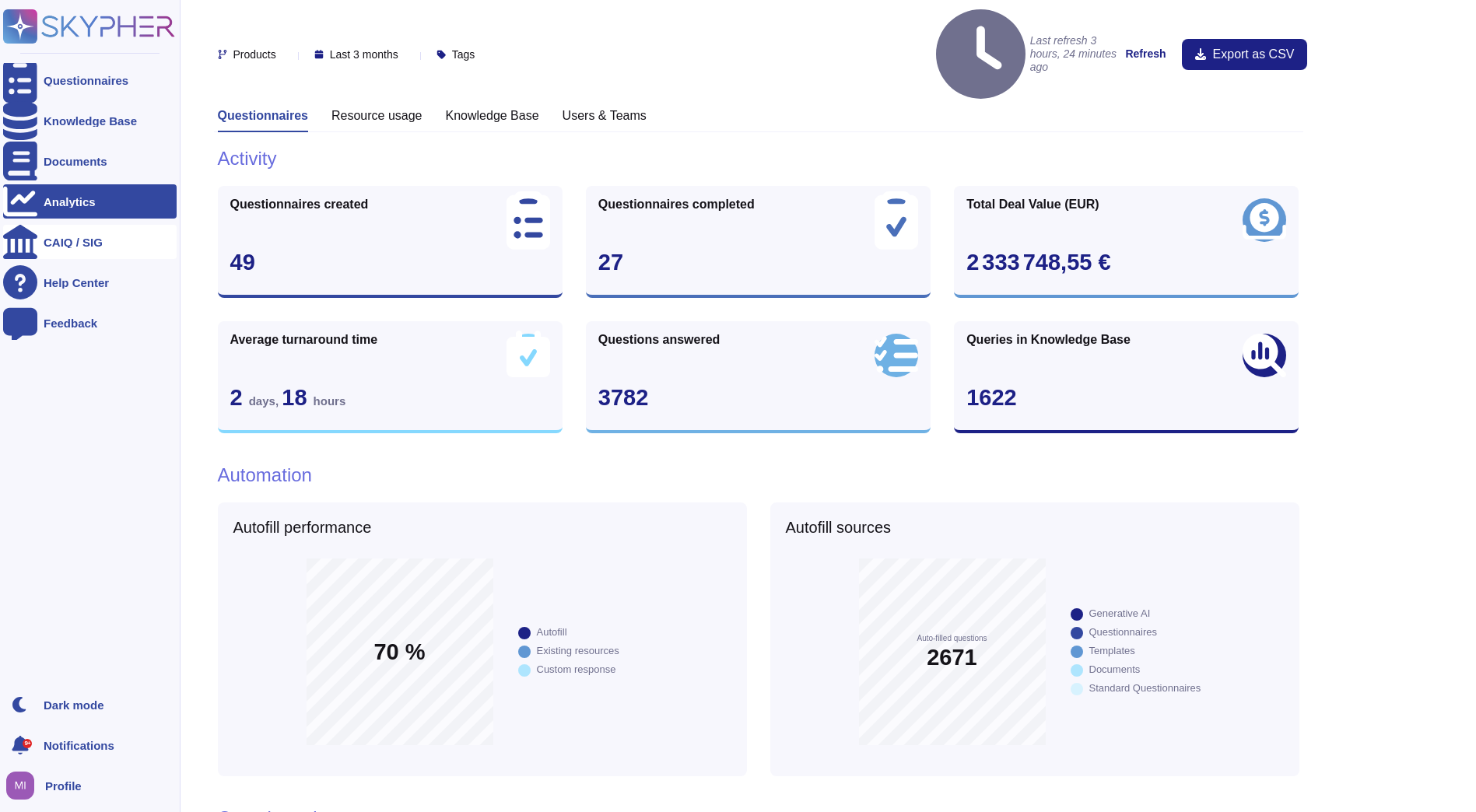
click at [22, 236] on icon at bounding box center [20, 241] width 34 height 34
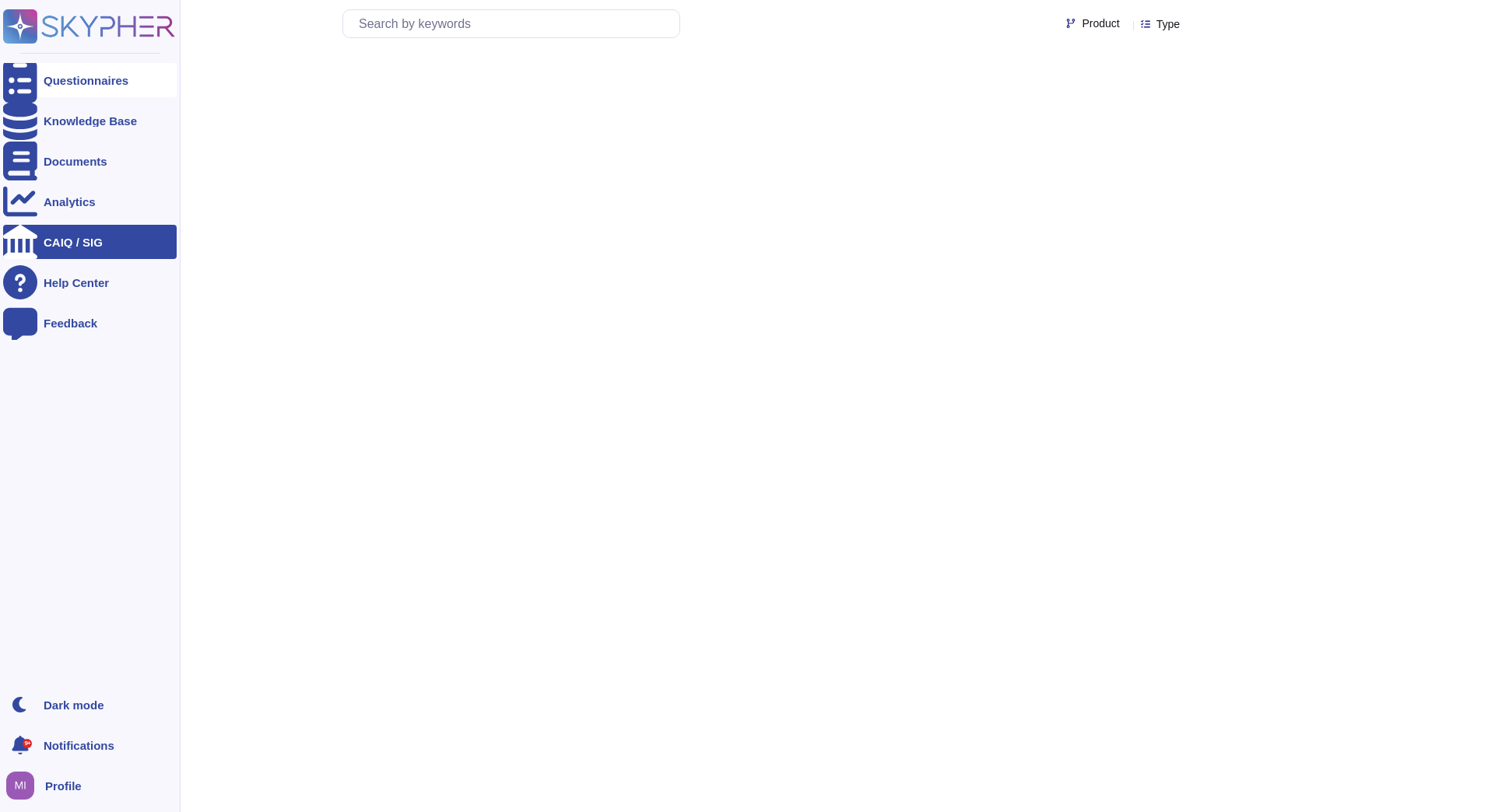
click at [18, 80] on icon at bounding box center [20, 80] width 34 height 46
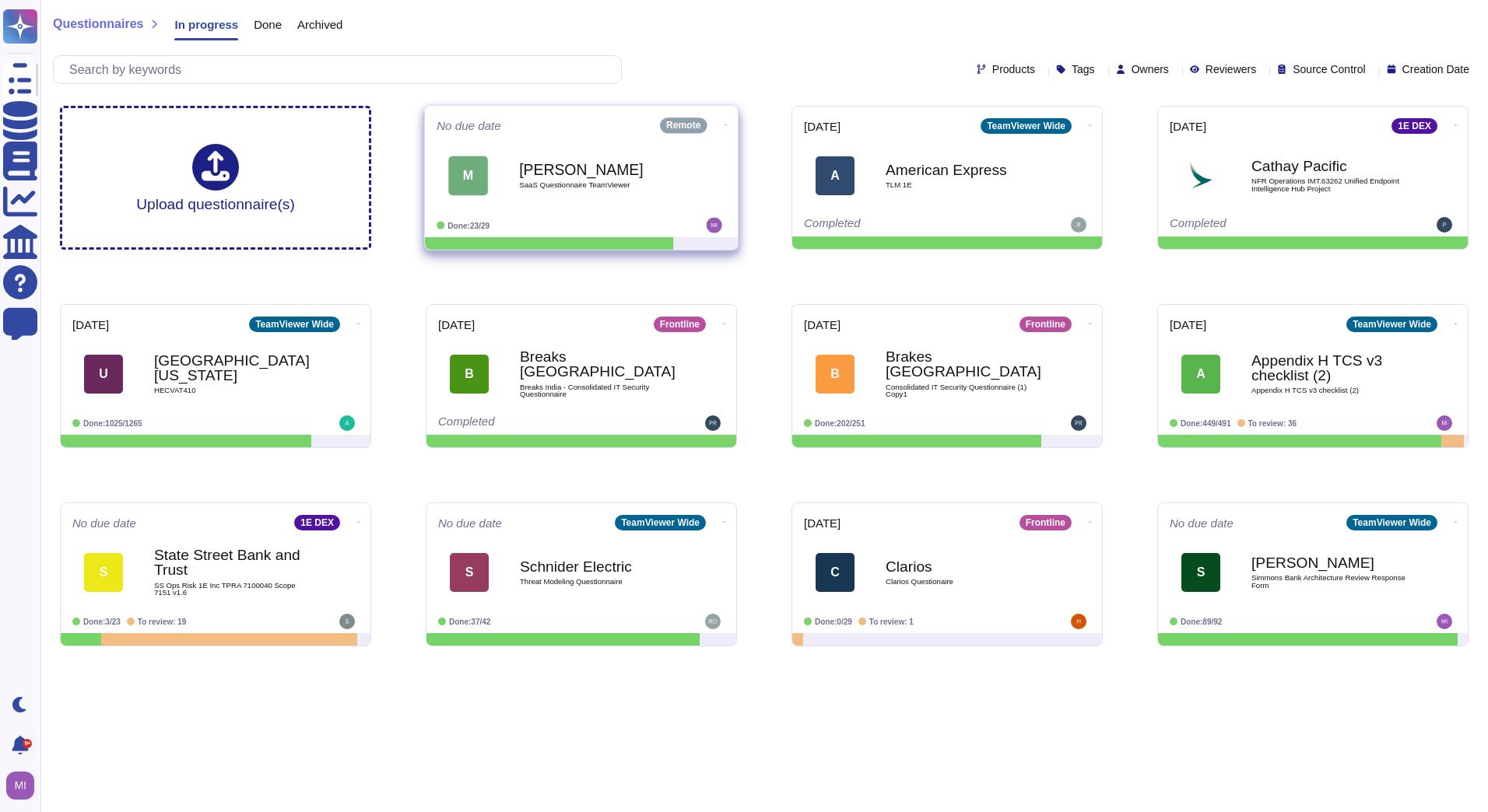
click at [724, 124] on icon at bounding box center [726, 125] width 3 height 3
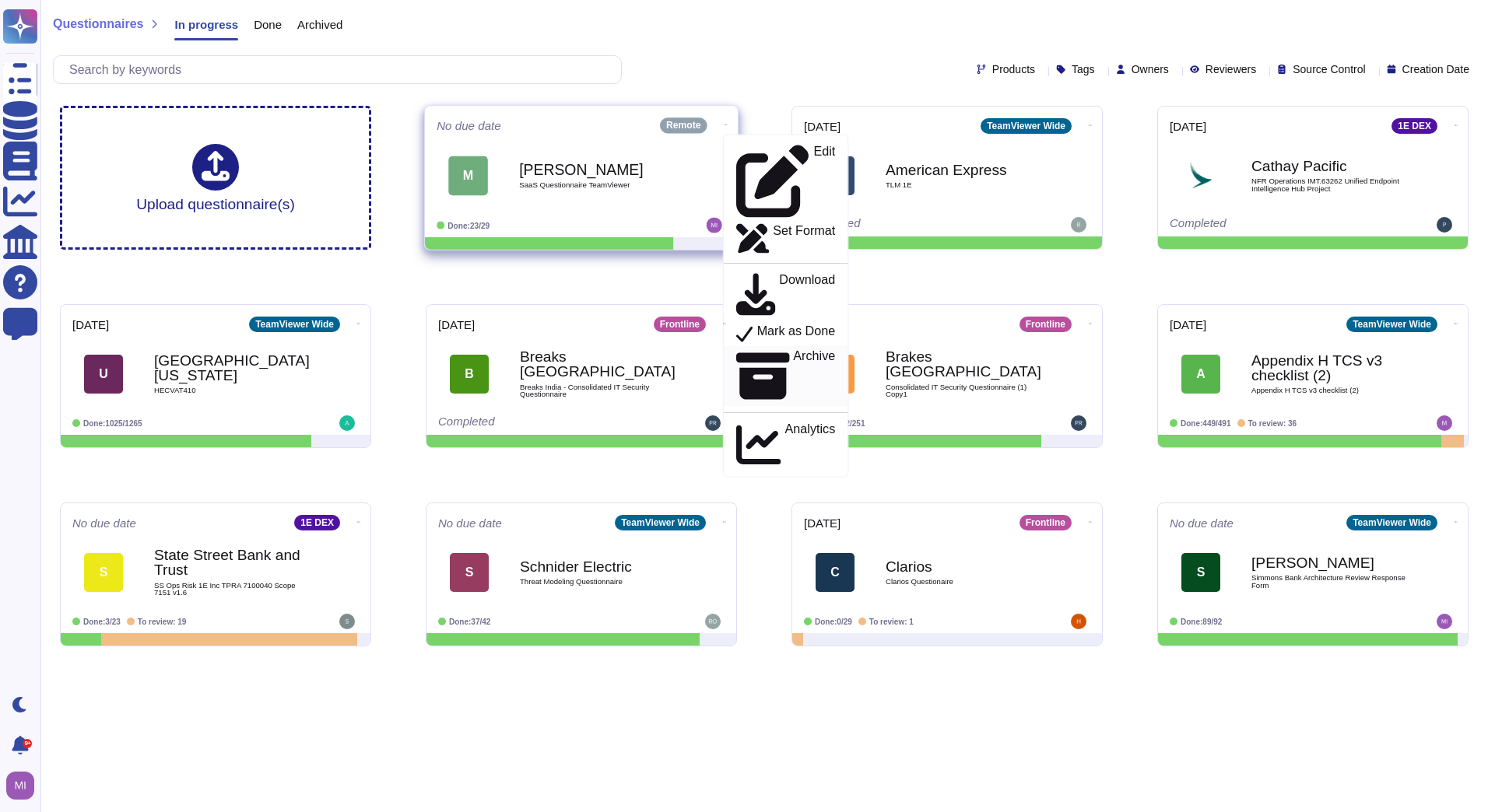
click at [793, 350] on p "Archive" at bounding box center [814, 376] width 42 height 52
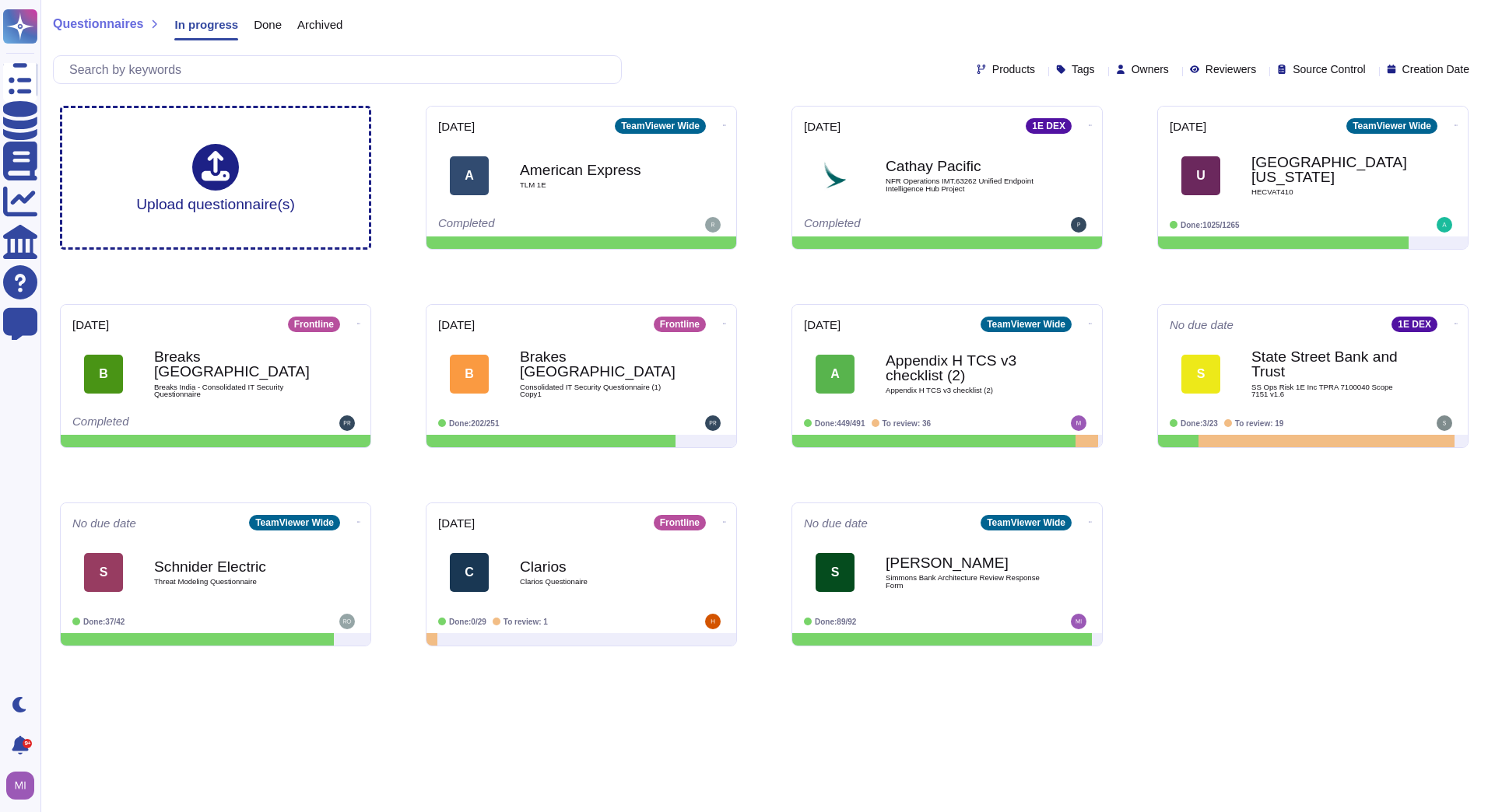
drag, startPoint x: 1396, startPoint y: 574, endPoint x: 1335, endPoint y: 459, distance: 130.2
click at [1396, 574] on div "Upload questionnaire(s) [DATE] TeamViewer Wide A American Express TLM 1E Comple…" at bounding box center [764, 376] width 1433 height 565
